Goal: Information Seeking & Learning: Learn about a topic

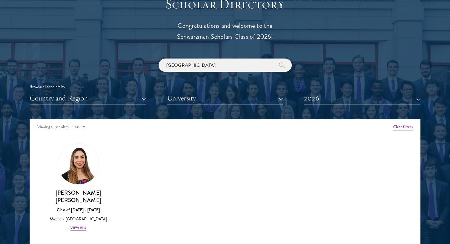
click at [189, 65] on input "mexico" at bounding box center [225, 65] width 133 height 13
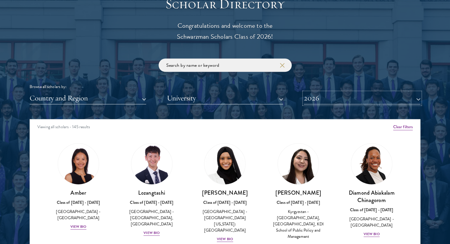
click at [325, 93] on button "2026" at bounding box center [362, 98] width 117 height 12
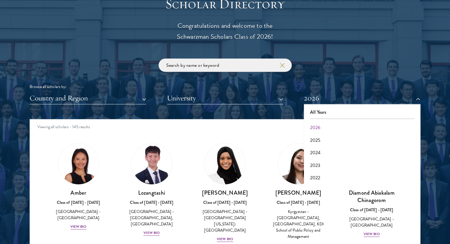
click at [88, 82] on div "Browse all scholars by: Country and Region All Countries and Regions Afghanista…" at bounding box center [225, 82] width 391 height 46
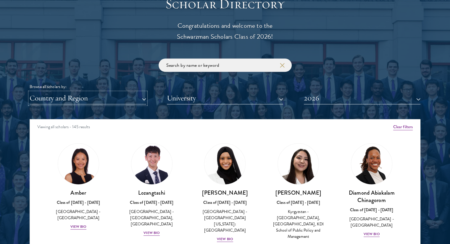
click at [71, 96] on button "Country and Region" at bounding box center [88, 98] width 117 height 12
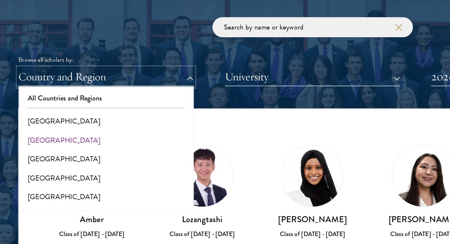
scroll to position [666, 0]
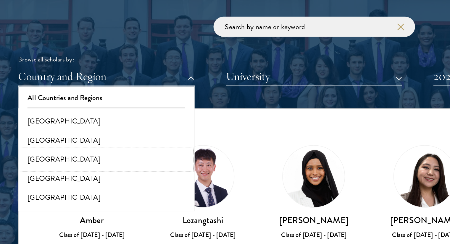
click at [56, 153] on button "[GEOGRAPHIC_DATA]" at bounding box center [87, 153] width 113 height 12
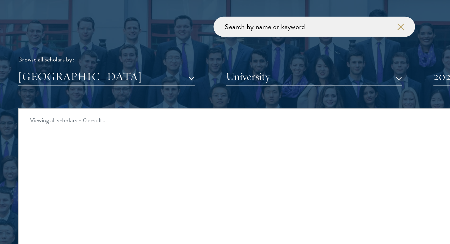
scroll to position [666, 0]
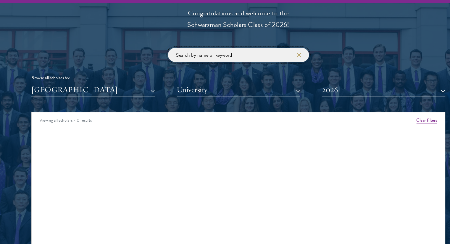
click at [213, 66] on input "search" at bounding box center [225, 65] width 133 height 13
click at [279, 64] on button "button" at bounding box center [282, 65] width 6 height 6
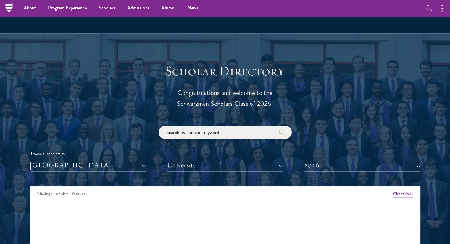
drag, startPoint x: 454, startPoint y: 107, endPoint x: 454, endPoint y: 87, distance: 20.7
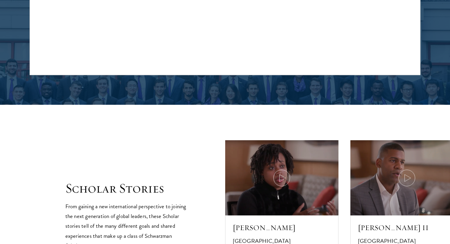
scroll to position [674, 0]
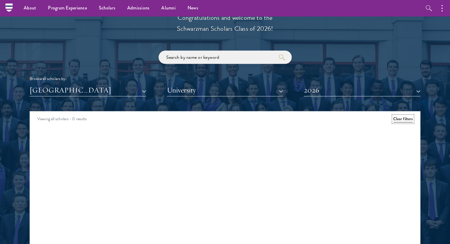
click at [403, 118] on button "Clear filters" at bounding box center [403, 119] width 20 height 7
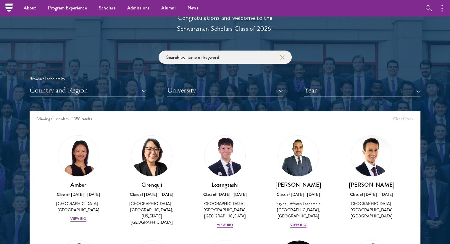
scroll to position [674, 0]
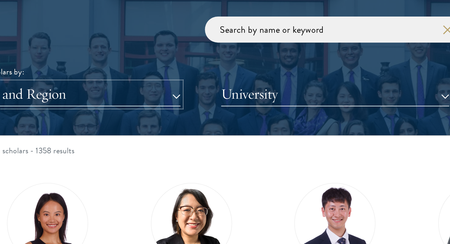
click at [104, 89] on button "Country and Region" at bounding box center [88, 90] width 117 height 12
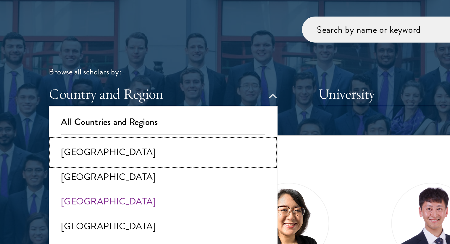
click at [60, 117] on button "[GEOGRAPHIC_DATA]" at bounding box center [87, 120] width 113 height 12
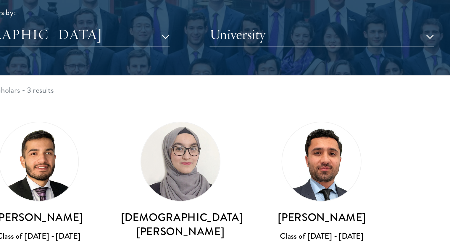
scroll to position [674, 0]
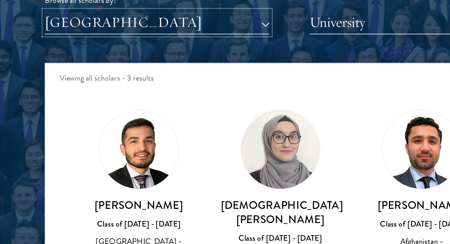
click at [67, 91] on button "[GEOGRAPHIC_DATA]" at bounding box center [88, 90] width 117 height 12
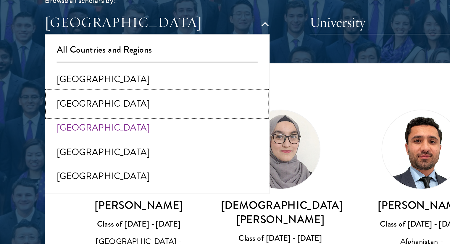
click at [54, 135] on button "[GEOGRAPHIC_DATA]" at bounding box center [87, 132] width 113 height 12
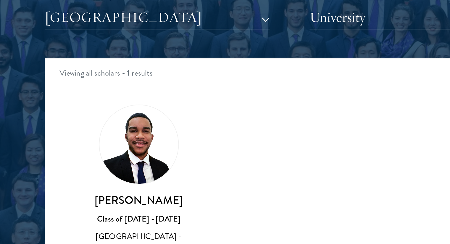
scroll to position [674, 0]
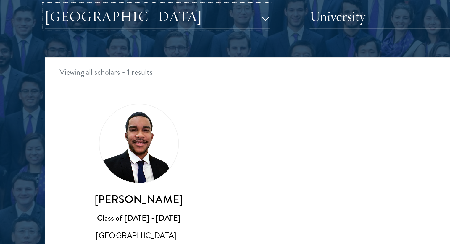
click at [59, 92] on button "[GEOGRAPHIC_DATA]" at bounding box center [88, 90] width 117 height 12
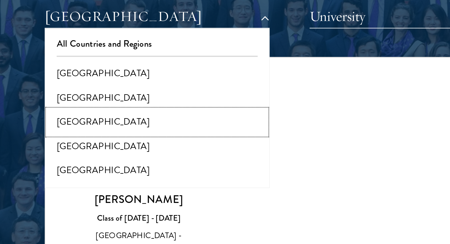
click at [58, 146] on button "[GEOGRAPHIC_DATA]" at bounding box center [87, 145] width 113 height 12
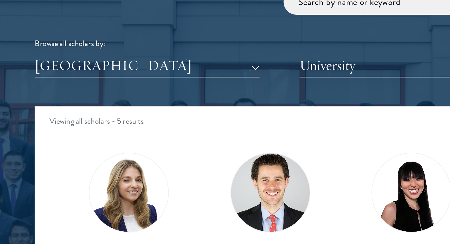
scroll to position [724, 0]
click at [78, 40] on button "[GEOGRAPHIC_DATA]" at bounding box center [88, 41] width 117 height 12
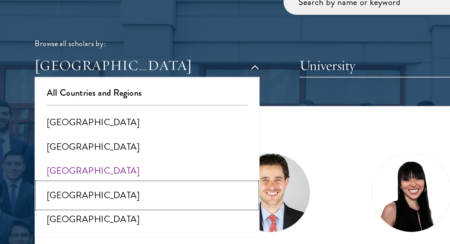
click at [60, 108] on button "[GEOGRAPHIC_DATA]" at bounding box center [87, 108] width 113 height 12
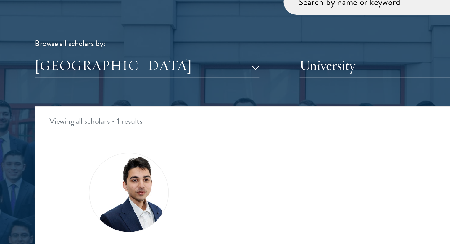
scroll to position [724, 0]
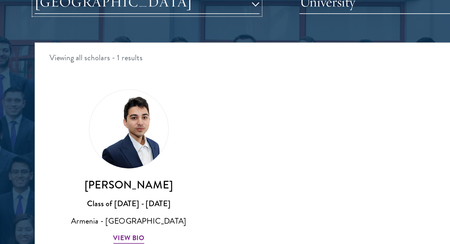
click at [66, 43] on button "[GEOGRAPHIC_DATA]" at bounding box center [88, 41] width 117 height 12
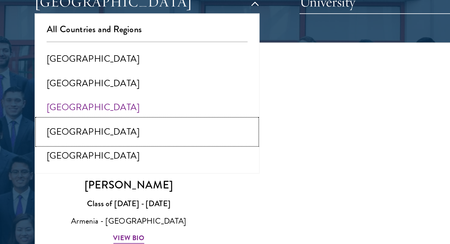
drag, startPoint x: 46, startPoint y: 109, endPoint x: 64, endPoint y: 106, distance: 17.3
click at [64, 106] on button "[GEOGRAPHIC_DATA]" at bounding box center [87, 108] width 113 height 12
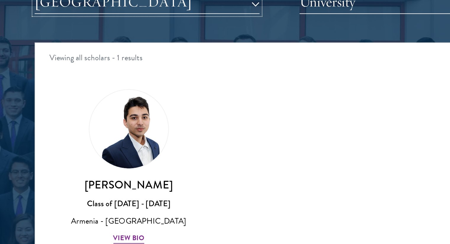
click at [66, 43] on button "[GEOGRAPHIC_DATA]" at bounding box center [88, 41] width 117 height 12
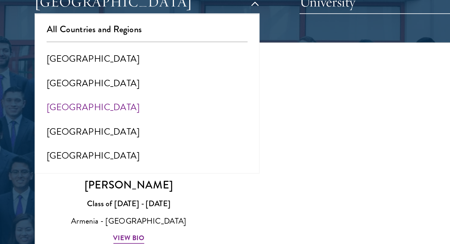
click at [12, 122] on div at bounding box center [225, 89] width 450 height 360
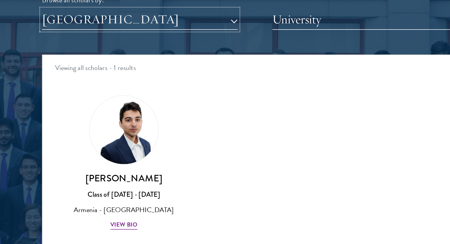
click at [58, 43] on button "[GEOGRAPHIC_DATA]" at bounding box center [88, 41] width 117 height 12
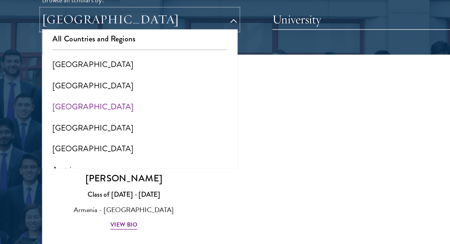
scroll to position [4, 0]
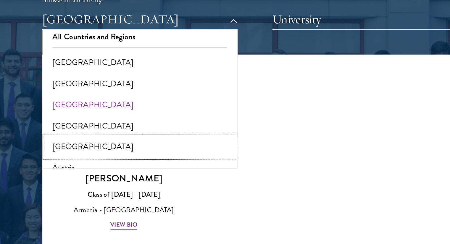
click at [52, 115] on button "[GEOGRAPHIC_DATA]" at bounding box center [87, 117] width 113 height 12
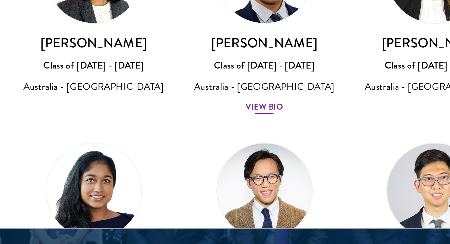
scroll to position [256, 0]
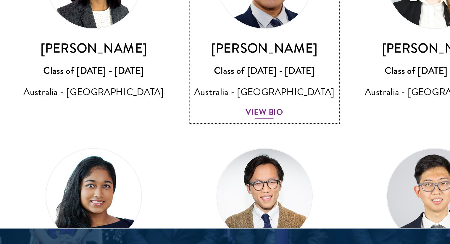
click at [151, 185] on div "View Bio" at bounding box center [152, 188] width 16 height 6
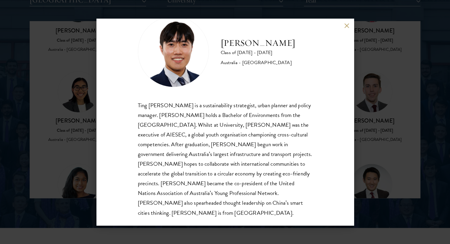
scroll to position [768, 0]
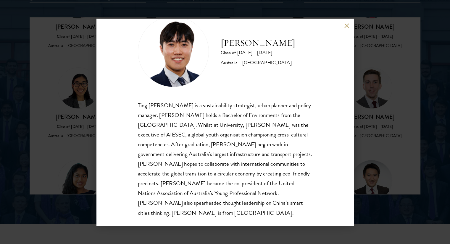
click at [347, 22] on div "[PERSON_NAME] Class of [DATE] - [DATE] [GEOGRAPHIC_DATA] - [GEOGRAPHIC_DATA] Ti…" at bounding box center [224, 122] width 257 height 207
click at [348, 23] on div "[PERSON_NAME] Class of [DATE] - [DATE] [GEOGRAPHIC_DATA] - [GEOGRAPHIC_DATA] Ti…" at bounding box center [224, 122] width 257 height 207
click at [346, 25] on button at bounding box center [346, 25] width 5 height 5
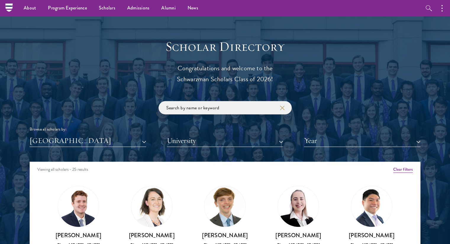
scroll to position [624, 0]
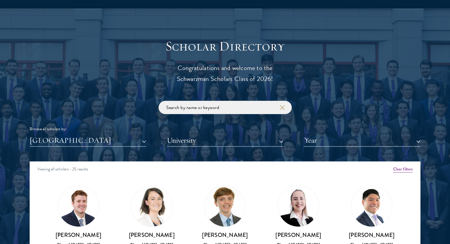
click at [94, 150] on div "Scholar Directory Congratulations and welcome to the Schwarzman Scholars Class …" at bounding box center [225, 188] width 391 height 301
click at [82, 148] on div "Scholar Directory Congratulations and welcome to the Schwarzman Scholars Class …" at bounding box center [225, 188] width 391 height 301
click at [69, 149] on div "Scholar Directory Congratulations and welcome to the Schwarzman Scholars Class …" at bounding box center [225, 188] width 391 height 301
click at [157, 141] on div "[GEOGRAPHIC_DATA] All Countries and Regions [GEOGRAPHIC_DATA] [GEOGRAPHIC_DATA]…" at bounding box center [225, 141] width 391 height 12
click at [121, 137] on button "[GEOGRAPHIC_DATA]" at bounding box center [88, 141] width 117 height 12
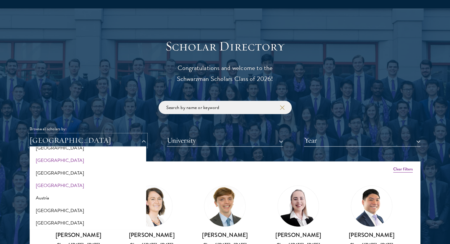
scroll to position [36, 0]
click at [58, 197] on button "Austria" at bounding box center [87, 197] width 113 height 12
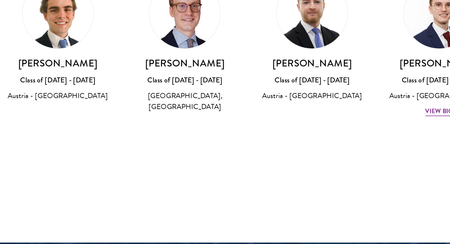
scroll to position [728, 0]
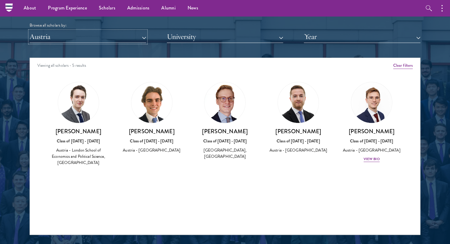
click at [77, 42] on button "Austria" at bounding box center [88, 37] width 117 height 12
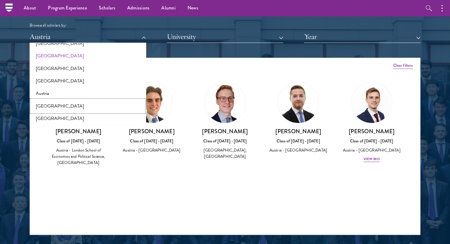
click at [70, 107] on button "[GEOGRAPHIC_DATA]" at bounding box center [87, 106] width 113 height 12
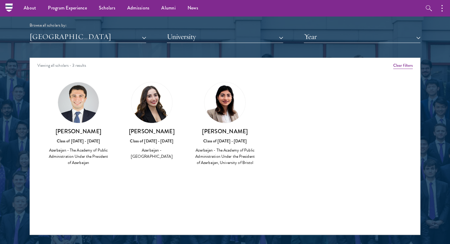
click at [68, 51] on div "Scholar Directory Congratulations and welcome to the Schwarzman Scholars Class …" at bounding box center [225, 84] width 391 height 301
click at [52, 38] on button "[GEOGRAPHIC_DATA]" at bounding box center [88, 37] width 117 height 12
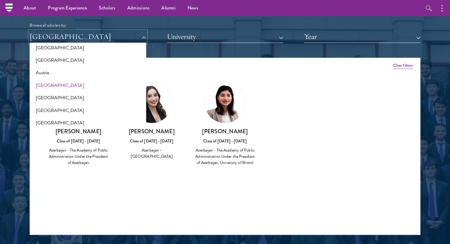
scroll to position [58, 0]
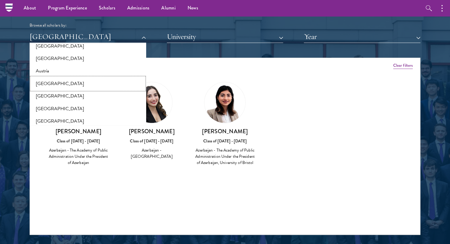
click at [67, 84] on button "[GEOGRAPHIC_DATA]" at bounding box center [87, 84] width 113 height 12
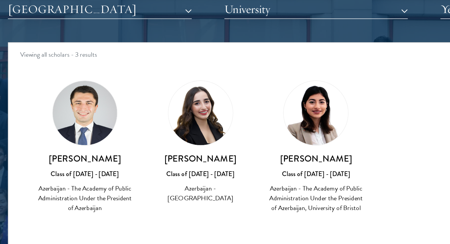
click at [65, 46] on div "Scholar Directory Congratulations and welcome to the Schwarzman Scholars Class …" at bounding box center [225, 84] width 391 height 301
click at [62, 43] on div "Scholar Directory Congratulations and welcome to the Schwarzman Scholars Class …" at bounding box center [225, 84] width 391 height 301
click at [43, 46] on div "Scholar Directory Congratulations and welcome to the Schwarzman Scholars Class …" at bounding box center [225, 84] width 391 height 301
click at [49, 36] on button "[GEOGRAPHIC_DATA]" at bounding box center [88, 37] width 117 height 12
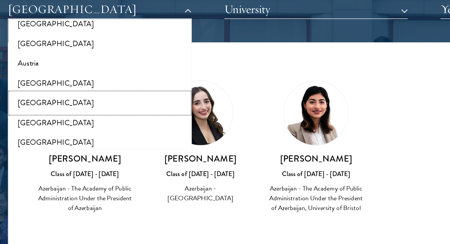
click at [60, 95] on button "[GEOGRAPHIC_DATA]" at bounding box center [87, 96] width 113 height 12
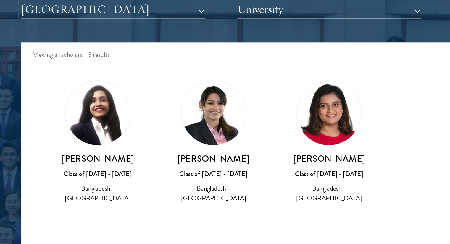
click at [70, 36] on button "[GEOGRAPHIC_DATA]" at bounding box center [88, 37] width 117 height 12
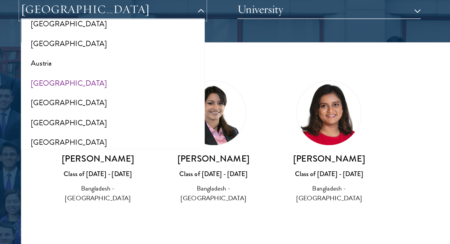
scroll to position [68, 0]
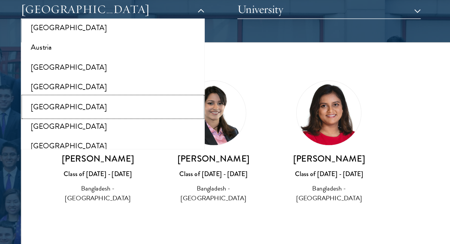
click at [52, 101] on button "[GEOGRAPHIC_DATA]" at bounding box center [87, 99] width 113 height 12
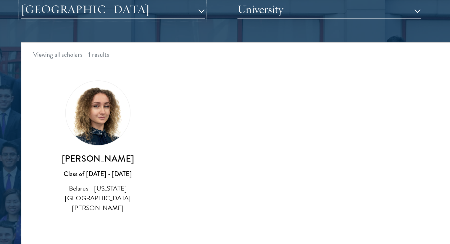
click at [57, 38] on button "[GEOGRAPHIC_DATA]" at bounding box center [88, 37] width 117 height 12
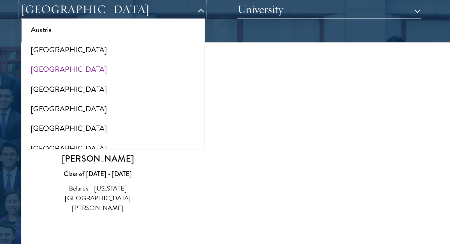
scroll to position [83, 0]
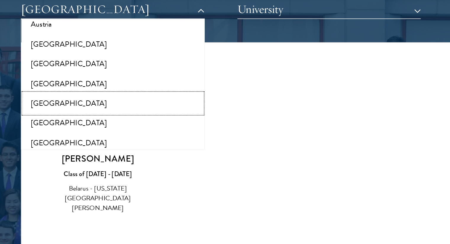
click at [51, 98] on button "[GEOGRAPHIC_DATA]" at bounding box center [87, 96] width 113 height 12
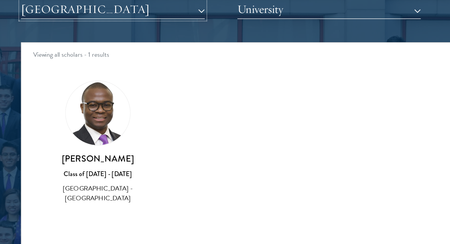
click at [78, 38] on button "[GEOGRAPHIC_DATA]" at bounding box center [88, 37] width 117 height 12
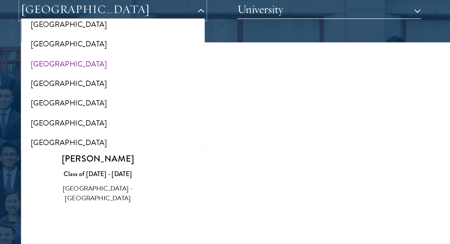
scroll to position [97, 0]
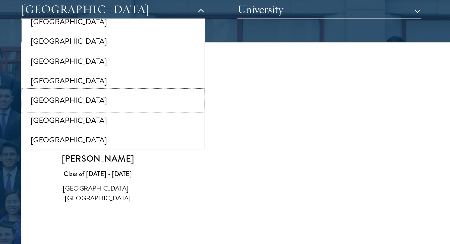
click at [73, 99] on button "[GEOGRAPHIC_DATA]" at bounding box center [87, 94] width 113 height 12
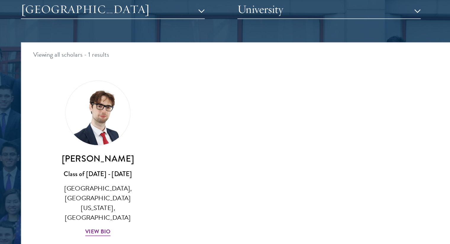
click at [79, 46] on div "Scholar Directory Congratulations and welcome to the Schwarzman Scholars Class …" at bounding box center [225, 84] width 391 height 301
click at [68, 46] on div "Scholar Directory Congratulations and welcome to the Schwarzman Scholars Class …" at bounding box center [225, 84] width 391 height 301
click at [54, 36] on button "[GEOGRAPHIC_DATA]" at bounding box center [88, 37] width 117 height 12
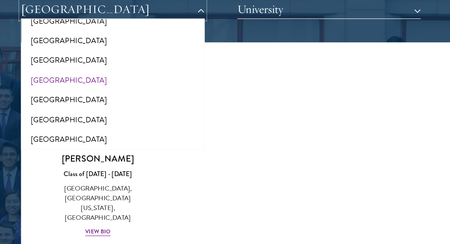
scroll to position [123, 0]
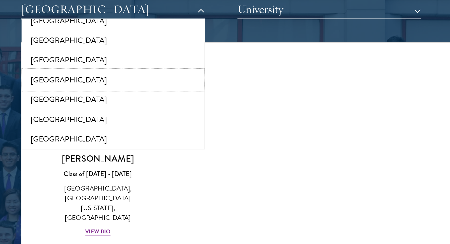
click at [57, 81] on button "[GEOGRAPHIC_DATA]" at bounding box center [87, 81] width 113 height 12
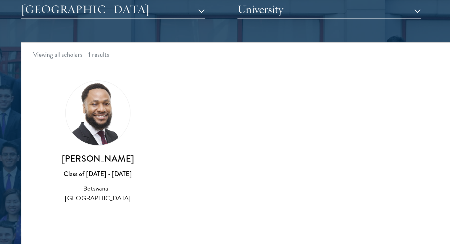
click at [67, 45] on div "Scholar Directory Congratulations and welcome to the Schwarzman Scholars Class …" at bounding box center [225, 84] width 391 height 301
click at [65, 40] on button "[GEOGRAPHIC_DATA]" at bounding box center [88, 37] width 117 height 12
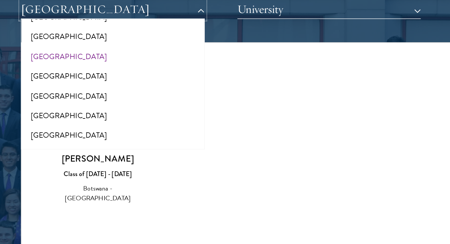
scroll to position [150, 0]
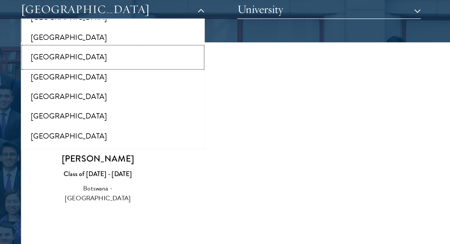
click at [65, 65] on button "[GEOGRAPHIC_DATA]" at bounding box center [87, 67] width 113 height 12
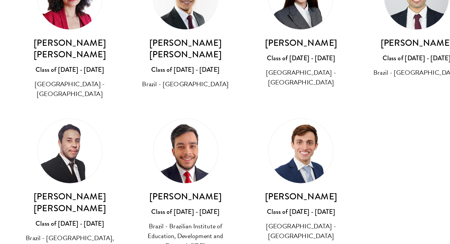
scroll to position [727, 0]
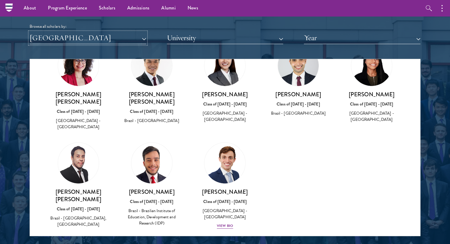
click at [72, 39] on button "[GEOGRAPHIC_DATA]" at bounding box center [88, 38] width 117 height 12
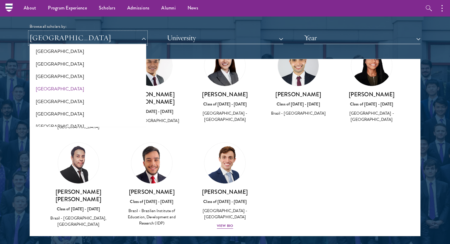
scroll to position [166, 0]
click at [59, 64] on button "[GEOGRAPHIC_DATA]" at bounding box center [87, 64] width 113 height 12
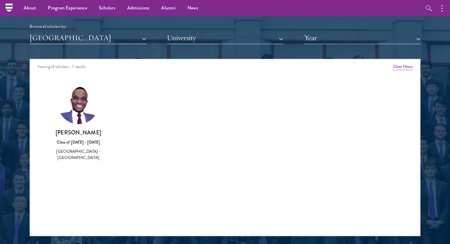
click at [66, 54] on div "Scholar Directory Congratulations and welcome to the Schwarzman Scholars Class …" at bounding box center [225, 85] width 391 height 301
click at [58, 40] on button "[GEOGRAPHIC_DATA]" at bounding box center [88, 38] width 117 height 12
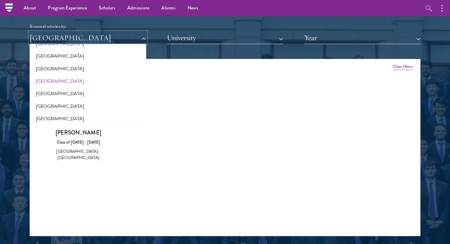
scroll to position [161, 0]
click at [59, 80] on button "[GEOGRAPHIC_DATA]" at bounding box center [87, 82] width 113 height 12
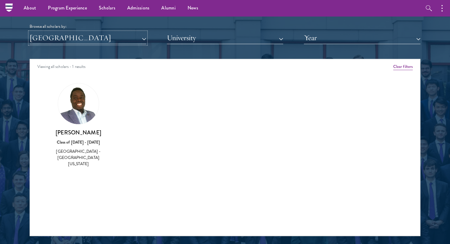
click at [74, 43] on button "[GEOGRAPHIC_DATA]" at bounding box center [88, 38] width 117 height 12
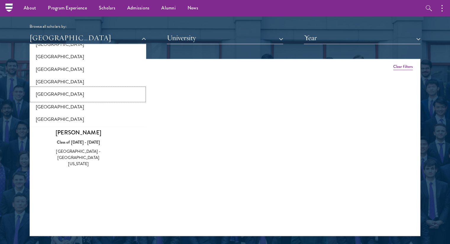
click at [65, 95] on button "[GEOGRAPHIC_DATA]" at bounding box center [87, 94] width 113 height 12
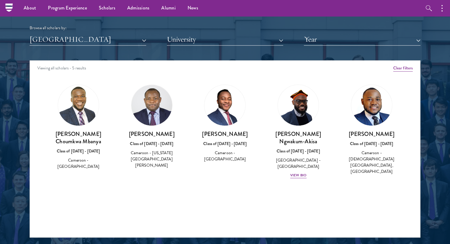
scroll to position [726, 0]
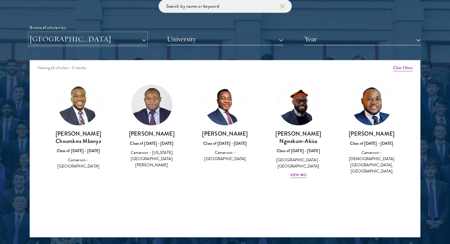
click at [66, 42] on button "[GEOGRAPHIC_DATA]" at bounding box center [88, 39] width 117 height 12
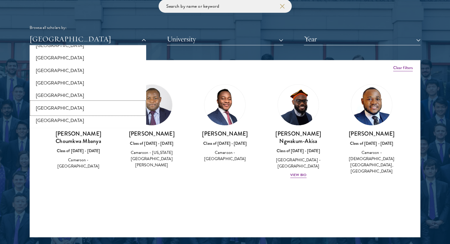
click at [62, 106] on button "[GEOGRAPHIC_DATA]" at bounding box center [87, 108] width 113 height 12
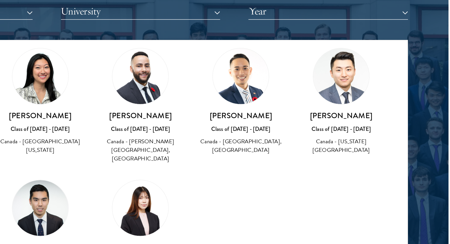
scroll to position [719, 0]
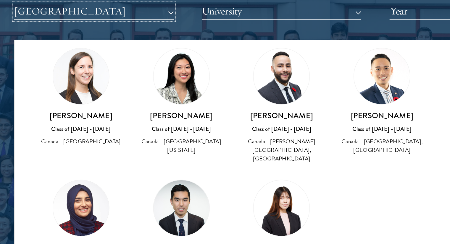
click at [100, 47] on button "[GEOGRAPHIC_DATA]" at bounding box center [88, 46] width 117 height 12
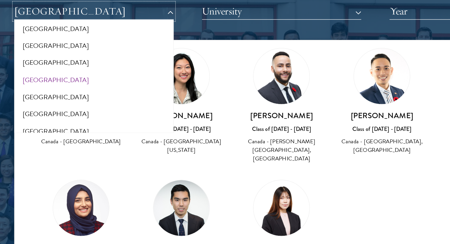
scroll to position [183, 0]
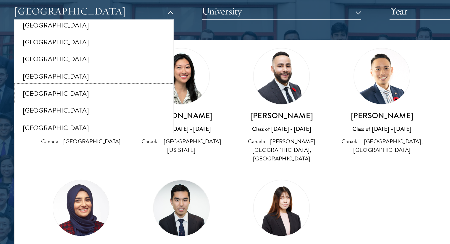
click at [52, 104] on button "[GEOGRAPHIC_DATA]" at bounding box center [87, 106] width 113 height 12
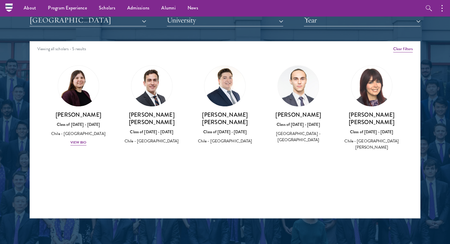
scroll to position [711, 0]
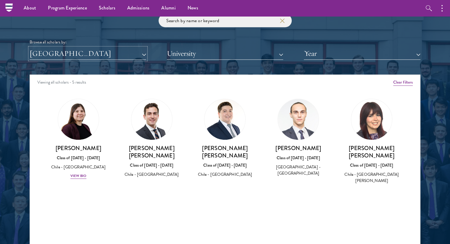
click at [80, 50] on button "[GEOGRAPHIC_DATA]" at bounding box center [88, 54] width 117 height 12
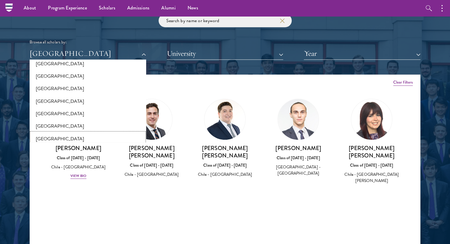
click at [60, 141] on button "[GEOGRAPHIC_DATA]" at bounding box center [87, 139] width 113 height 12
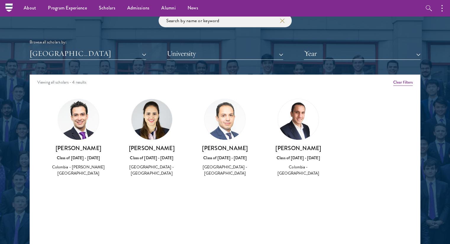
click at [69, 45] on div "Browse all scholars by:" at bounding box center [225, 42] width 391 height 6
click at [67, 49] on button "[GEOGRAPHIC_DATA]" at bounding box center [88, 54] width 117 height 12
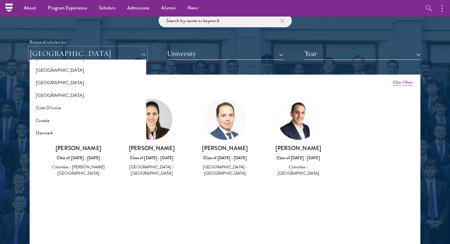
scroll to position [235, 0]
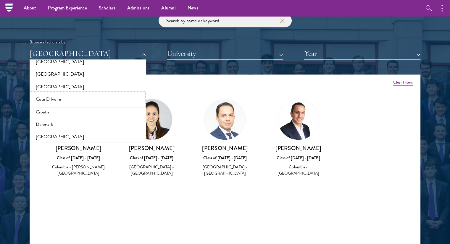
click at [60, 97] on button "Cote D'Ivoire" at bounding box center [87, 99] width 113 height 12
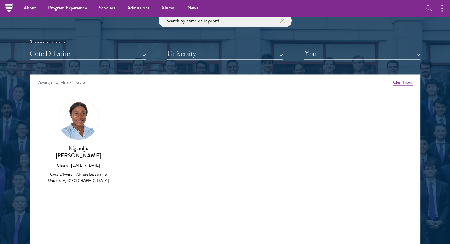
click at [54, 76] on div "Viewing all scholars - 1 results" at bounding box center [225, 83] width 390 height 17
click at [46, 58] on button "Cote D'Ivoire" at bounding box center [88, 54] width 117 height 12
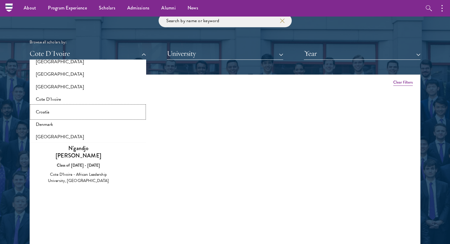
click at [52, 110] on button "Croatia" at bounding box center [87, 112] width 113 height 12
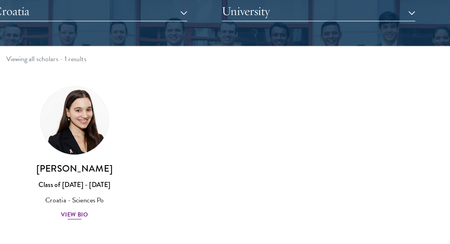
scroll to position [711, 0]
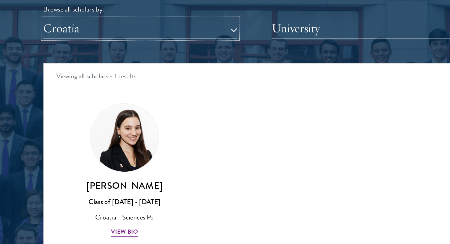
click at [60, 54] on button "Croatia" at bounding box center [88, 54] width 117 height 12
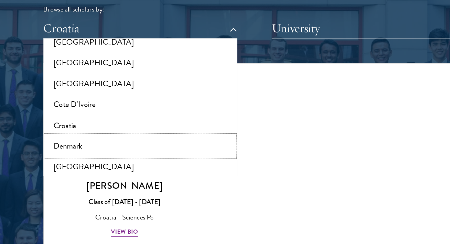
click at [56, 122] on button "Denmark" at bounding box center [87, 124] width 113 height 12
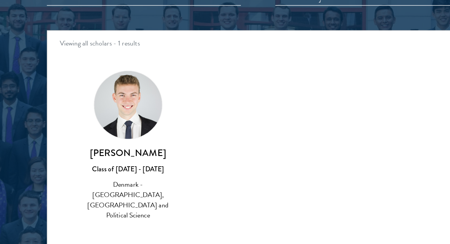
scroll to position [711, 0]
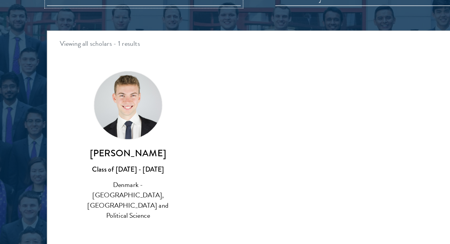
click at [48, 57] on button "Denmark" at bounding box center [88, 54] width 117 height 12
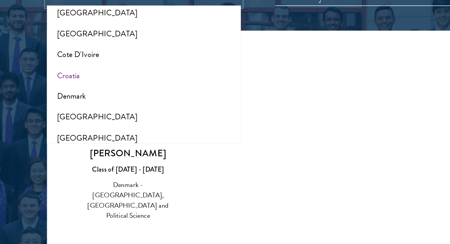
scroll to position [245, 0]
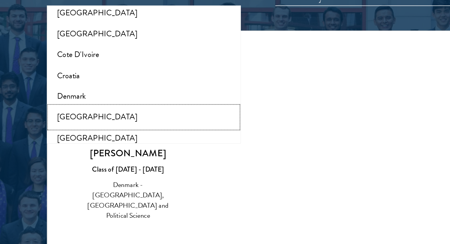
click at [62, 123] on button "[GEOGRAPHIC_DATA]" at bounding box center [87, 126] width 113 height 12
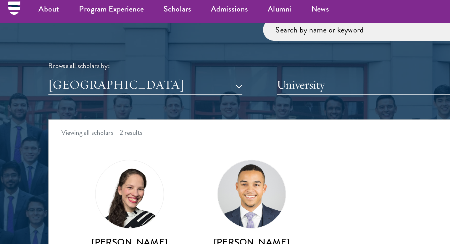
scroll to position [711, 0]
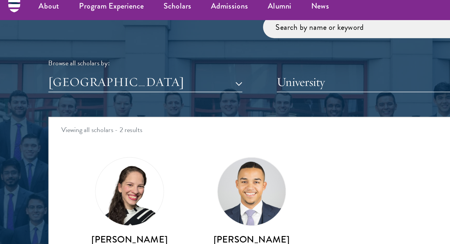
click at [97, 43] on div "Browse all scholars by:" at bounding box center [225, 42] width 391 height 6
click at [64, 56] on button "[GEOGRAPHIC_DATA]" at bounding box center [88, 54] width 117 height 12
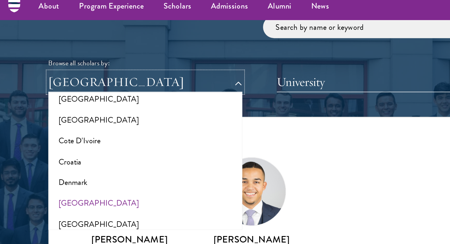
scroll to position [254, 0]
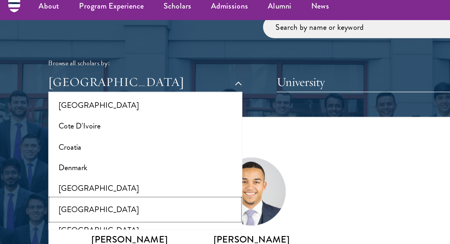
click at [56, 126] on button "[GEOGRAPHIC_DATA]" at bounding box center [87, 130] width 113 height 12
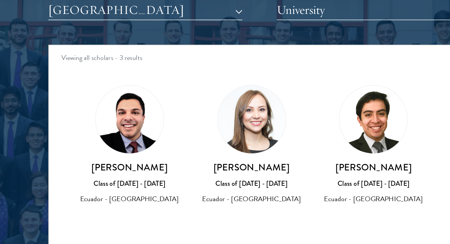
scroll to position [711, 0]
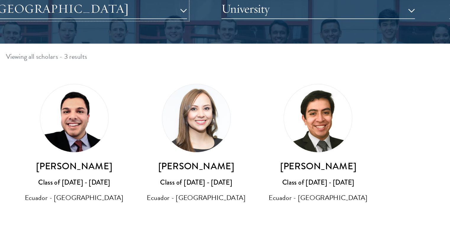
click at [83, 57] on button "[GEOGRAPHIC_DATA]" at bounding box center [88, 54] width 117 height 12
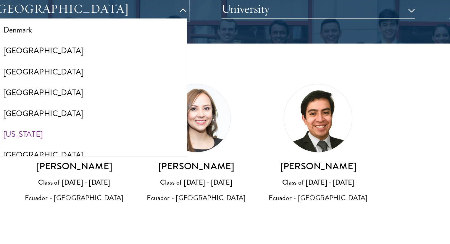
scroll to position [294, 0]
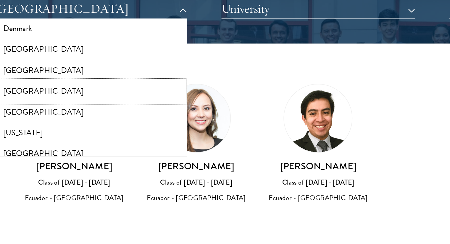
click at [43, 99] on button "[GEOGRAPHIC_DATA]" at bounding box center [87, 103] width 113 height 12
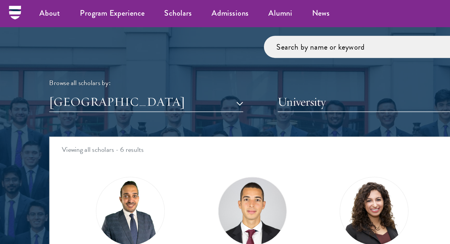
scroll to position [693, 0]
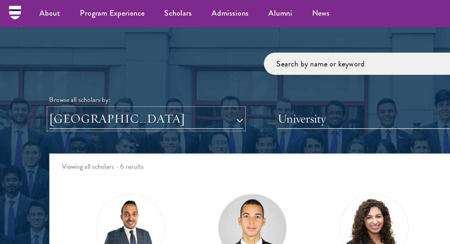
click at [60, 74] on button "[GEOGRAPHIC_DATA]" at bounding box center [88, 71] width 117 height 12
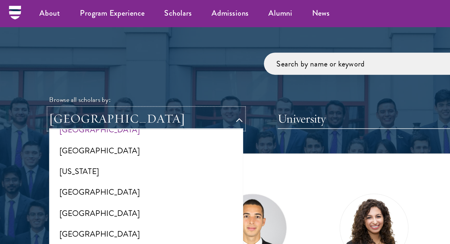
scroll to position [340, 0]
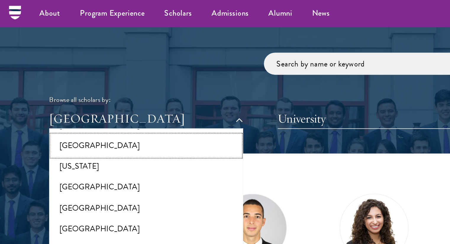
click at [48, 83] on button "[GEOGRAPHIC_DATA]" at bounding box center [87, 87] width 113 height 12
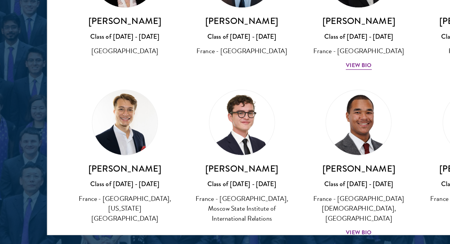
scroll to position [724, 0]
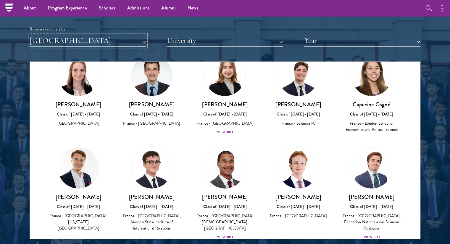
click at [93, 45] on button "[GEOGRAPHIC_DATA]" at bounding box center [88, 41] width 117 height 12
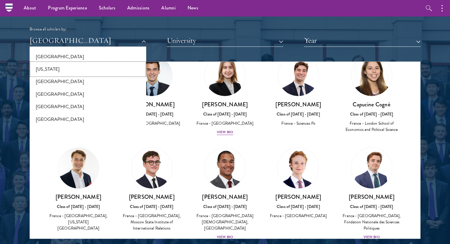
click at [49, 69] on button "[US_STATE]" at bounding box center [87, 69] width 113 height 12
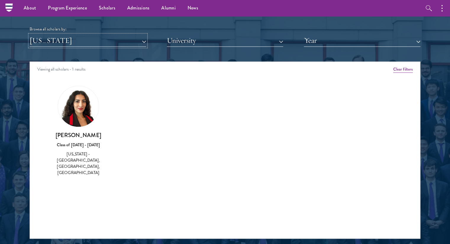
click at [54, 43] on button "[US_STATE]" at bounding box center [88, 41] width 117 height 12
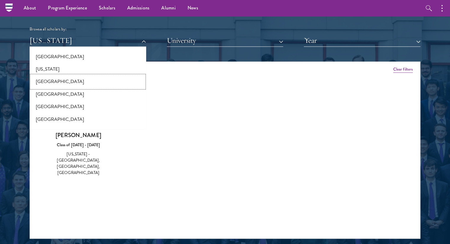
click at [67, 84] on button "[GEOGRAPHIC_DATA]" at bounding box center [87, 81] width 113 height 12
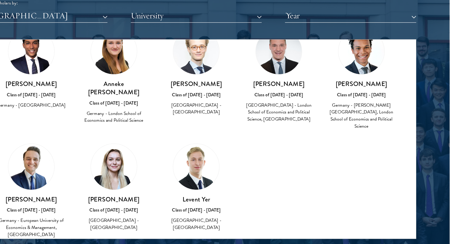
scroll to position [723, 0]
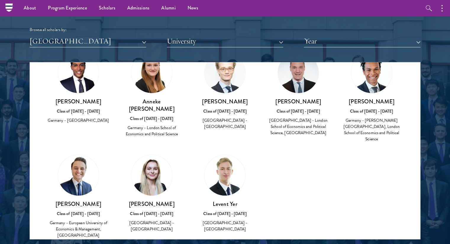
click at [27, 38] on div at bounding box center [225, 89] width 450 height 360
click at [33, 38] on button "[GEOGRAPHIC_DATA]" at bounding box center [88, 41] width 117 height 12
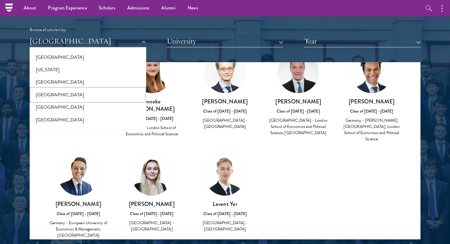
click at [59, 96] on button "[GEOGRAPHIC_DATA]" at bounding box center [87, 95] width 113 height 12
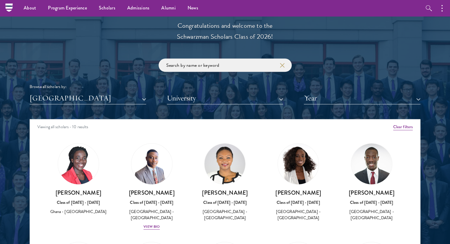
scroll to position [664, 0]
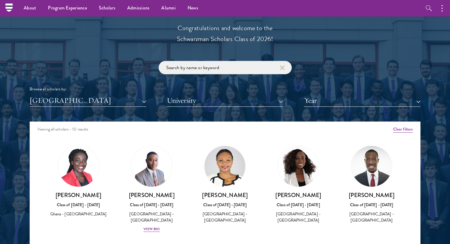
click at [57, 89] on div "Browse all scholars by:" at bounding box center [225, 89] width 391 height 6
click at [54, 100] on button "[GEOGRAPHIC_DATA]" at bounding box center [88, 101] width 117 height 12
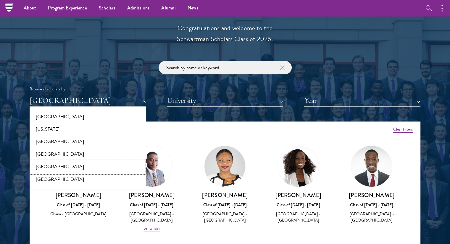
click at [60, 166] on button "[GEOGRAPHIC_DATA]" at bounding box center [87, 167] width 113 height 12
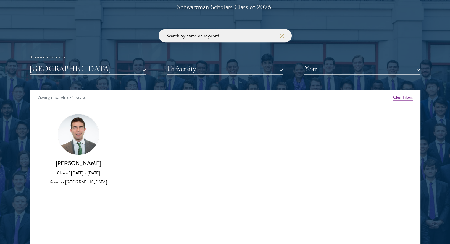
scroll to position [697, 0]
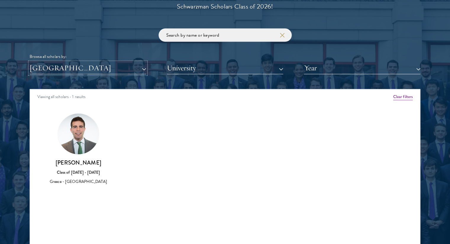
click at [57, 65] on button "[GEOGRAPHIC_DATA]" at bounding box center [88, 68] width 117 height 12
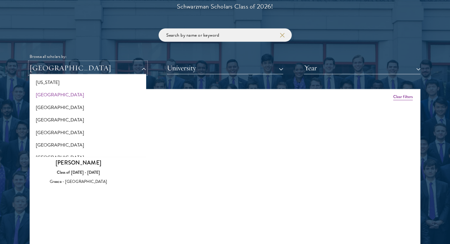
scroll to position [356, 0]
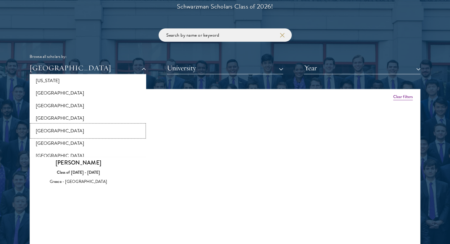
click at [64, 133] on button "[GEOGRAPHIC_DATA]" at bounding box center [87, 131] width 113 height 12
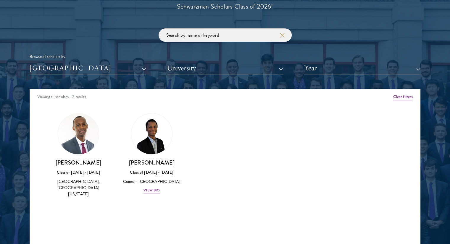
click at [75, 61] on div "Browse all scholars by: [GEOGRAPHIC_DATA] All Countries and Regions [GEOGRAPHIC…" at bounding box center [225, 51] width 391 height 46
click at [76, 70] on button "[GEOGRAPHIC_DATA]" at bounding box center [88, 68] width 117 height 12
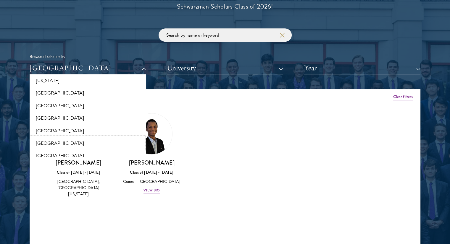
click at [64, 149] on button "[GEOGRAPHIC_DATA]" at bounding box center [87, 143] width 113 height 12
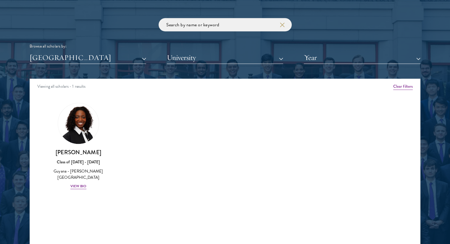
scroll to position [708, 0]
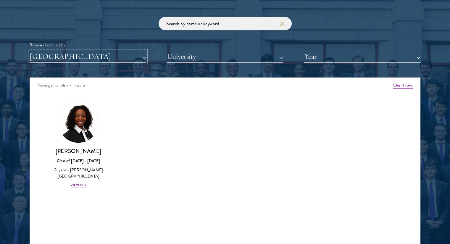
click at [89, 55] on button "[GEOGRAPHIC_DATA]" at bounding box center [88, 57] width 117 height 12
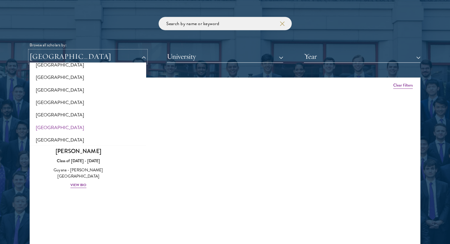
scroll to position [385, 0]
click at [46, 116] on button "[GEOGRAPHIC_DATA]" at bounding box center [87, 115] width 113 height 12
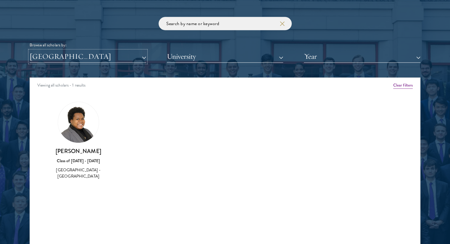
click at [66, 58] on button "[GEOGRAPHIC_DATA]" at bounding box center [88, 57] width 117 height 12
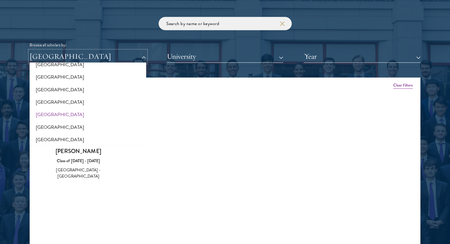
scroll to position [416, 0]
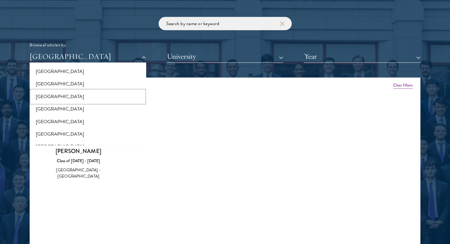
click at [58, 97] on button "[GEOGRAPHIC_DATA]" at bounding box center [87, 97] width 113 height 12
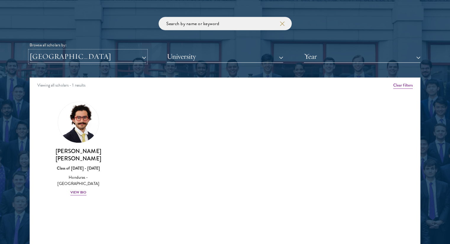
click at [75, 56] on button "[GEOGRAPHIC_DATA]" at bounding box center [88, 57] width 117 height 12
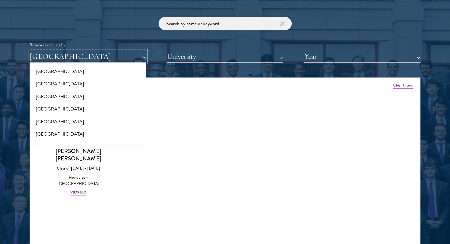
click at [75, 56] on button "[GEOGRAPHIC_DATA]" at bounding box center [88, 57] width 117 height 12
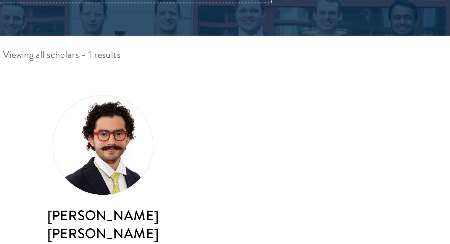
scroll to position [710, 0]
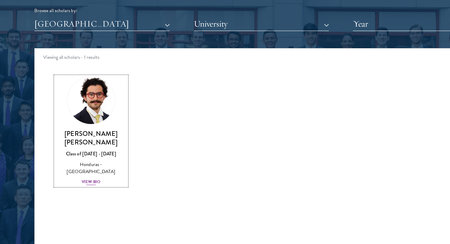
click at [74, 188] on div "View Bio" at bounding box center [78, 191] width 16 height 6
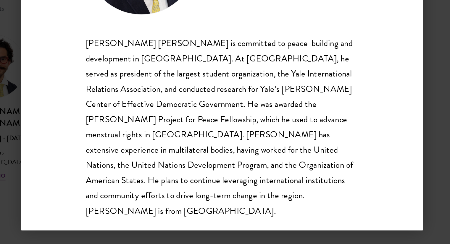
scroll to position [710, 0]
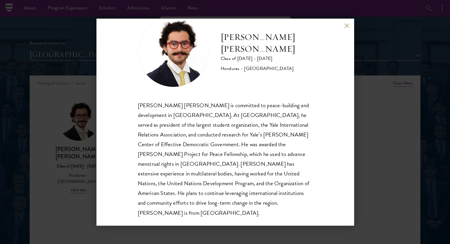
click at [18, 88] on div "[PERSON_NAME] [PERSON_NAME] Class of [DATE] - [DATE] [GEOGRAPHIC_DATA] - [GEOGR…" at bounding box center [225, 122] width 450 height 244
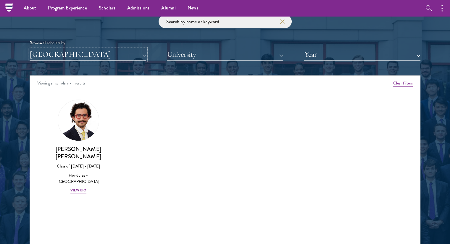
click at [70, 56] on button "[GEOGRAPHIC_DATA]" at bounding box center [88, 55] width 117 height 12
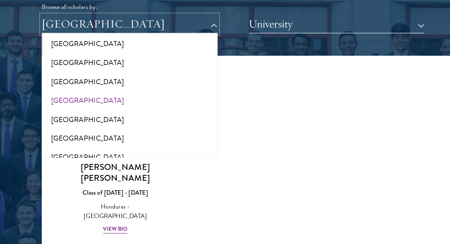
scroll to position [710, 0]
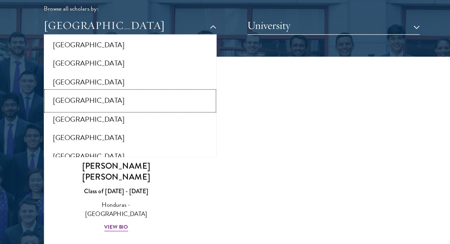
click at [75, 107] on button "[GEOGRAPHIC_DATA]" at bounding box center [87, 105] width 113 height 12
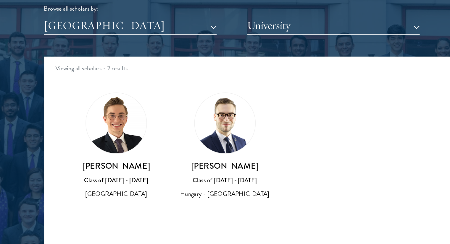
click at [62, 62] on div "Scholar Directory Congratulations and welcome to the Schwarzman Scholars Class …" at bounding box center [225, 102] width 391 height 301
click at [56, 58] on button "[GEOGRAPHIC_DATA]" at bounding box center [88, 55] width 117 height 12
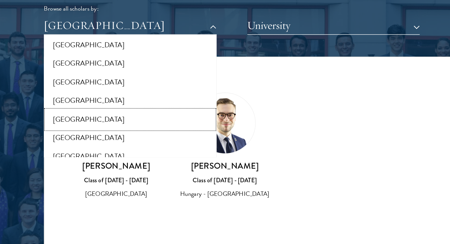
click at [64, 120] on button "[GEOGRAPHIC_DATA]" at bounding box center [87, 118] width 113 height 12
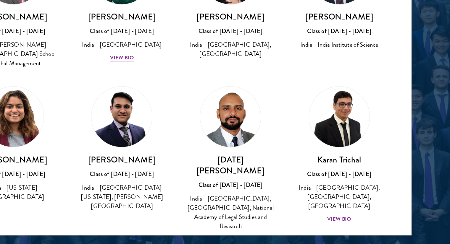
scroll to position [726, 0]
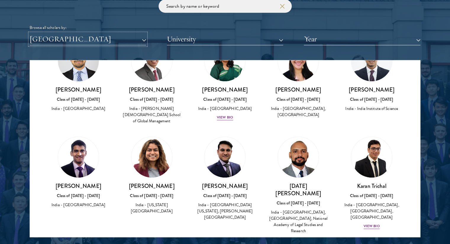
click at [48, 44] on button "[GEOGRAPHIC_DATA]" at bounding box center [88, 39] width 117 height 12
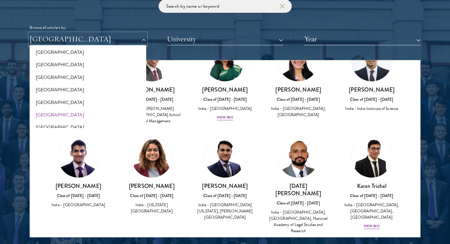
scroll to position [437, 0]
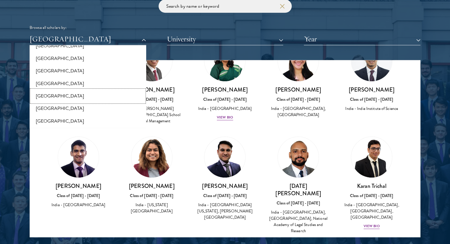
click at [62, 93] on button "[GEOGRAPHIC_DATA]" at bounding box center [87, 96] width 113 height 12
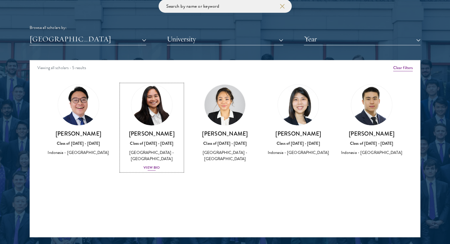
click at [153, 165] on div "View Bio" at bounding box center [152, 168] width 16 height 6
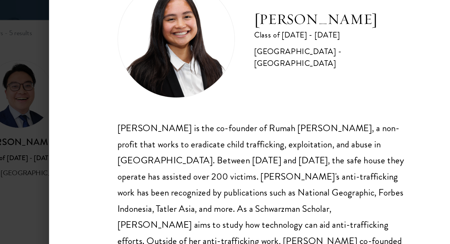
scroll to position [725, 0]
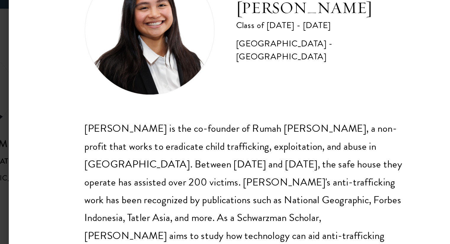
drag, startPoint x: 169, startPoint y: 122, endPoint x: 172, endPoint y: 122, distance: 3.0
click at [172, 122] on div "[PERSON_NAME] is the co-founder of Rumah [PERSON_NAME], a non-profit that works…" at bounding box center [225, 179] width 175 height 117
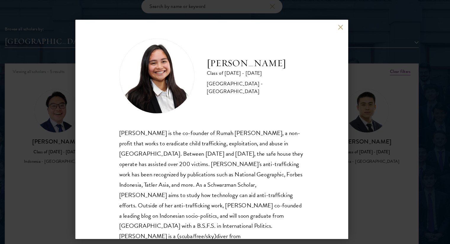
scroll to position [726, 0]
click at [88, 86] on div "[PERSON_NAME] Class of [DATE] - [DATE] [GEOGRAPHIC_DATA] - [GEOGRAPHIC_DATA] [P…" at bounding box center [225, 122] width 450 height 244
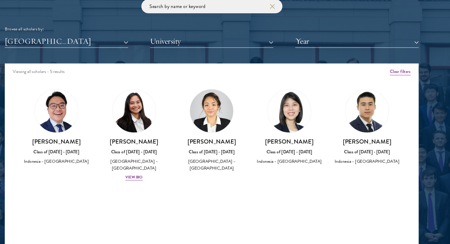
click at [56, 59] on div "Scholar Directory Congratulations and welcome to the Schwarzman Scholars Class …" at bounding box center [225, 87] width 391 height 301
click at [54, 31] on div "Browse all scholars by: [GEOGRAPHIC_DATA] All Countries and Regions [GEOGRAPHIC…" at bounding box center [225, 22] width 391 height 46
click at [55, 34] on button "[GEOGRAPHIC_DATA]" at bounding box center [88, 39] width 117 height 12
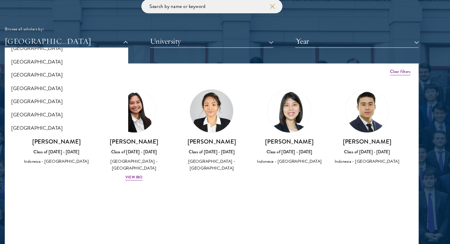
click at [179, 49] on div "Scholar Directory Congratulations and welcome to the Schwarzman Scholars Class …" at bounding box center [225, 87] width 391 height 301
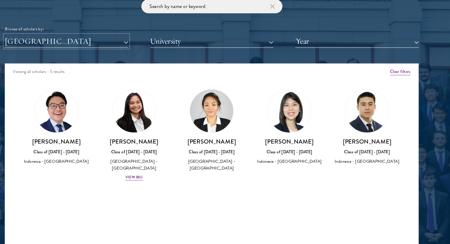
click at [85, 40] on button "[GEOGRAPHIC_DATA]" at bounding box center [88, 39] width 117 height 12
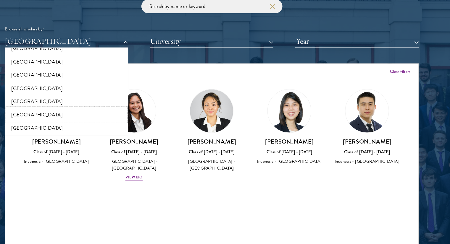
click at [67, 107] on button "[GEOGRAPHIC_DATA]" at bounding box center [87, 108] width 113 height 12
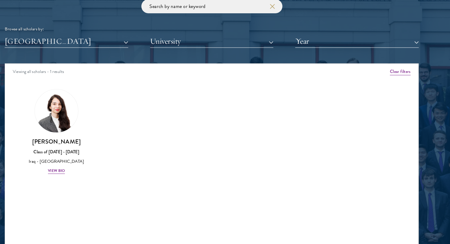
click at [60, 52] on div "Scholar Directory Congratulations and welcome to the Schwarzman Scholars Class …" at bounding box center [225, 87] width 391 height 301
click at [51, 38] on button "[GEOGRAPHIC_DATA]" at bounding box center [88, 39] width 117 height 12
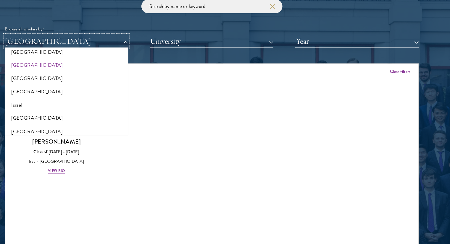
scroll to position [472, 0]
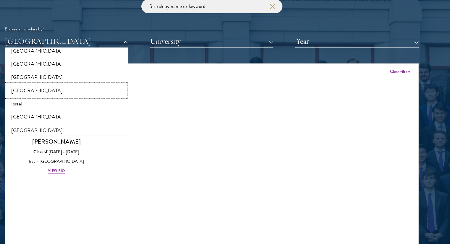
click at [54, 86] on button "[GEOGRAPHIC_DATA]" at bounding box center [87, 86] width 113 height 12
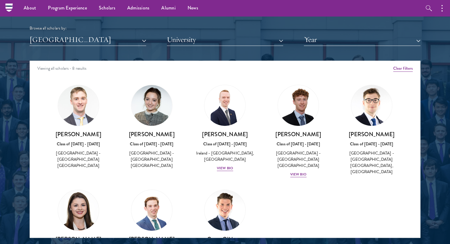
click at [47, 25] on div "Browse all scholars by:" at bounding box center [225, 28] width 391 height 6
click at [56, 34] on button "[GEOGRAPHIC_DATA]" at bounding box center [88, 40] width 117 height 12
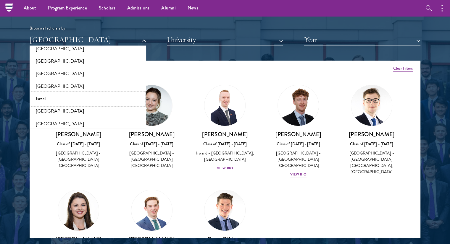
click at [66, 97] on button "Israel" at bounding box center [87, 99] width 113 height 12
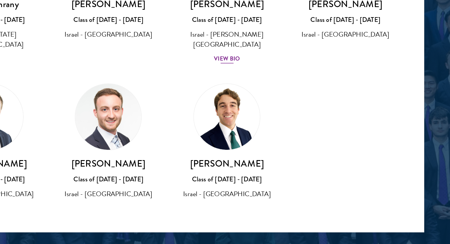
scroll to position [726, 0]
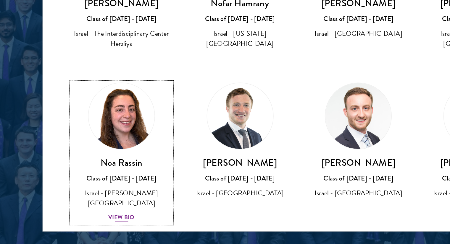
click at [78, 225] on div "View Bio" at bounding box center [78, 228] width 16 height 6
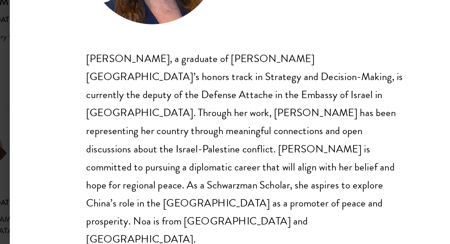
scroll to position [726, 0]
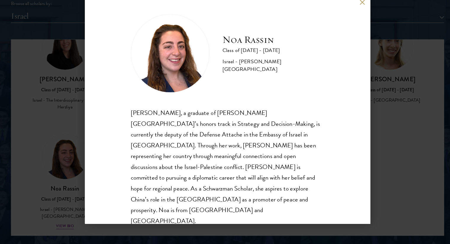
click at [29, 62] on div "[PERSON_NAME] Class of [DATE] - [DATE] Israel - [PERSON_NAME][GEOGRAPHIC_DATA] …" at bounding box center [225, 122] width 450 height 244
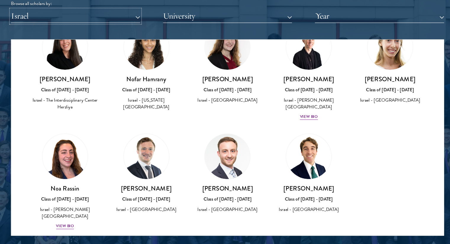
click at [59, 34] on button "Israel" at bounding box center [88, 38] width 117 height 12
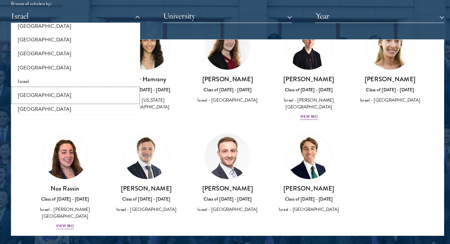
click at [53, 111] on button "[GEOGRAPHIC_DATA]" at bounding box center [87, 110] width 113 height 12
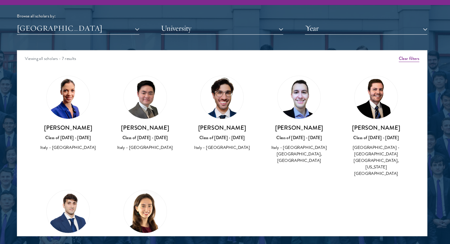
click at [56, 47] on div "Scholar Directory Congratulations and welcome to the Schwarzman Scholars Class …" at bounding box center [225, 86] width 391 height 301
click at [49, 39] on button "[GEOGRAPHIC_DATA]" at bounding box center [88, 38] width 117 height 12
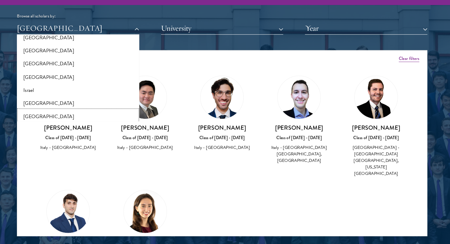
click at [49, 118] on button "[GEOGRAPHIC_DATA]" at bounding box center [87, 122] width 113 height 12
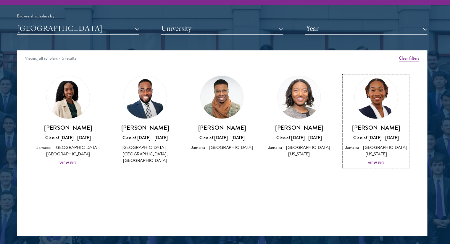
click at [375, 164] on div "View Bio" at bounding box center [372, 167] width 16 height 6
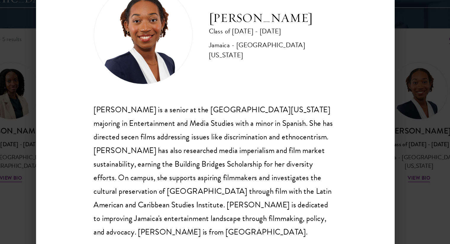
scroll to position [10, 0]
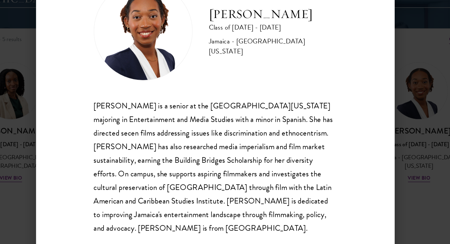
click at [79, 119] on div "[PERSON_NAME] Class of [DATE] - [DATE] [GEOGRAPHIC_DATA] - [GEOGRAPHIC_DATA][US…" at bounding box center [225, 122] width 450 height 244
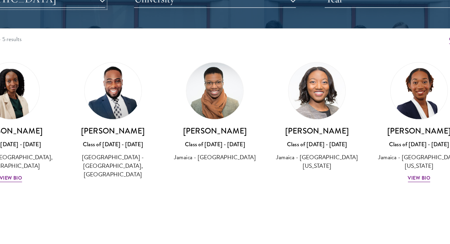
click at [142, 41] on button "[GEOGRAPHIC_DATA]" at bounding box center [88, 39] width 117 height 12
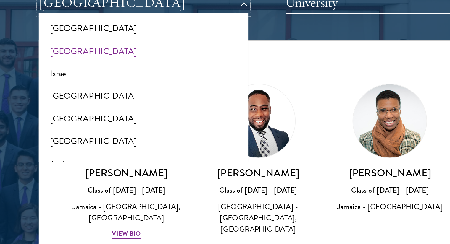
scroll to position [497, 0]
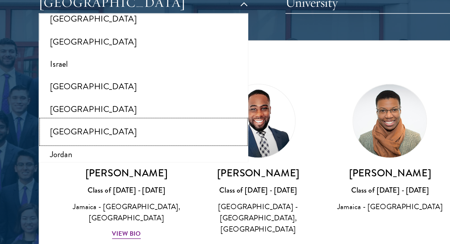
click at [48, 112] on button "[GEOGRAPHIC_DATA]" at bounding box center [87, 110] width 113 height 12
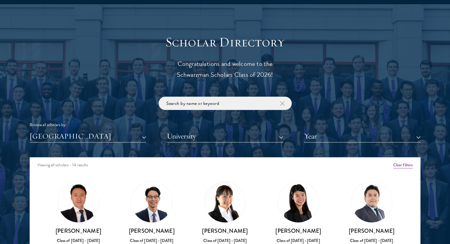
scroll to position [633, 0]
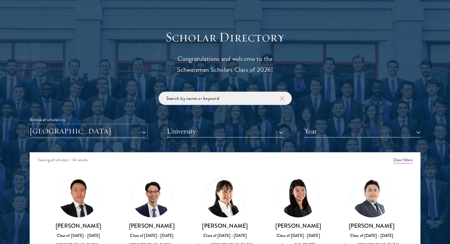
click at [58, 131] on button "[GEOGRAPHIC_DATA]" at bounding box center [88, 131] width 117 height 12
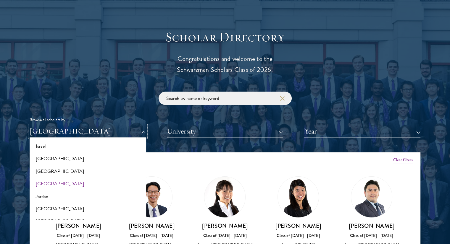
scroll to position [522, 0]
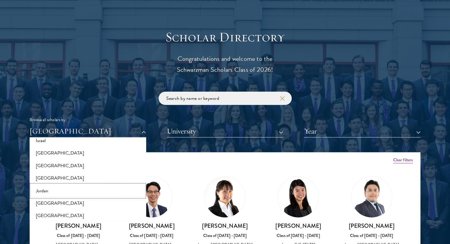
click at [46, 188] on button "Jordan" at bounding box center [87, 191] width 113 height 12
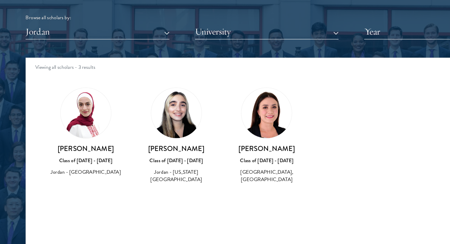
scroll to position [703, 0]
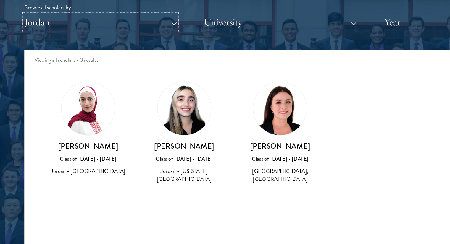
click at [66, 62] on button "Jordan" at bounding box center [88, 62] width 117 height 12
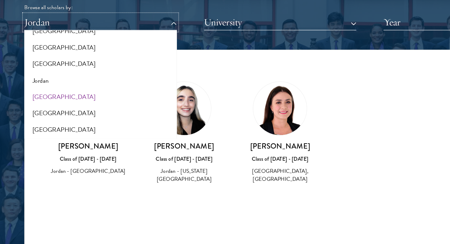
scroll to position [537, 0]
click at [63, 120] on button "[GEOGRAPHIC_DATA]" at bounding box center [87, 118] width 113 height 12
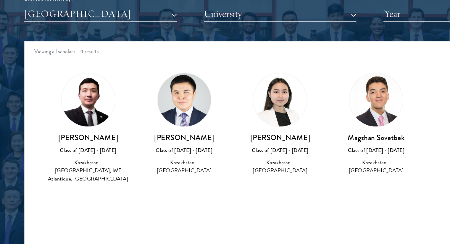
scroll to position [703, 0]
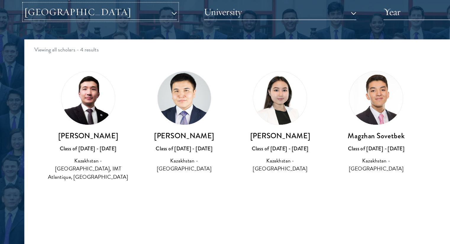
click at [54, 61] on button "[GEOGRAPHIC_DATA]" at bounding box center [88, 62] width 117 height 12
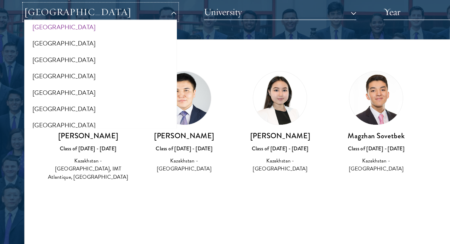
scroll to position [570, 0]
click at [47, 96] on button "[GEOGRAPHIC_DATA]" at bounding box center [87, 98] width 113 height 12
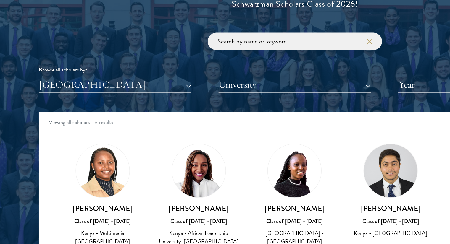
scroll to position [643, 0]
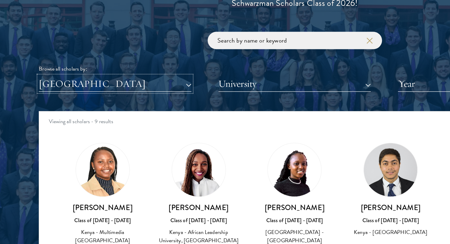
click at [66, 124] on button "[GEOGRAPHIC_DATA]" at bounding box center [88, 122] width 117 height 12
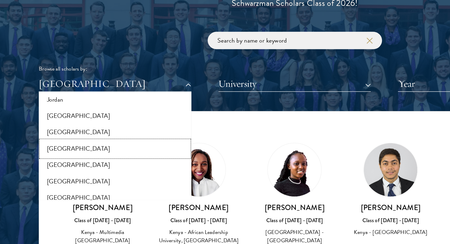
click at [53, 175] on button "[GEOGRAPHIC_DATA]" at bounding box center [87, 171] width 113 height 12
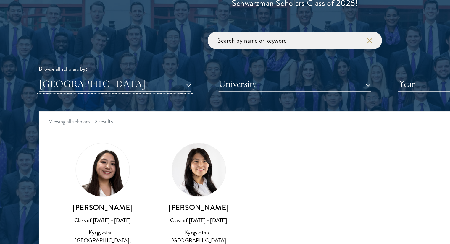
click at [58, 124] on button "[GEOGRAPHIC_DATA]" at bounding box center [88, 122] width 117 height 12
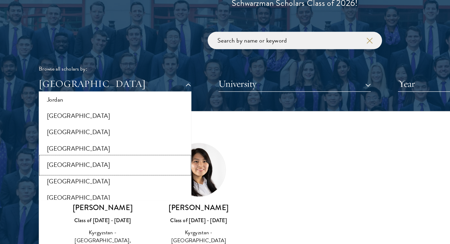
click at [53, 180] on button "[GEOGRAPHIC_DATA]" at bounding box center [87, 184] width 113 height 12
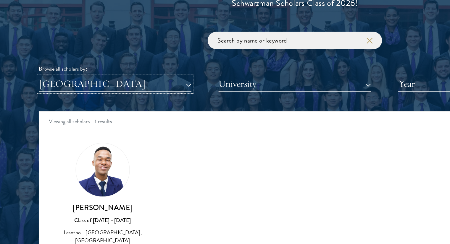
click at [78, 122] on button "[GEOGRAPHIC_DATA]" at bounding box center [88, 122] width 117 height 12
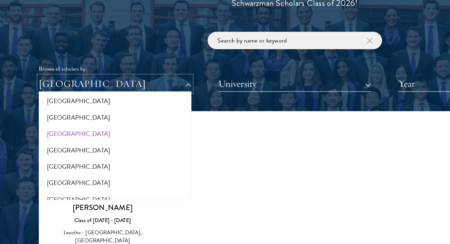
scroll to position [603, 0]
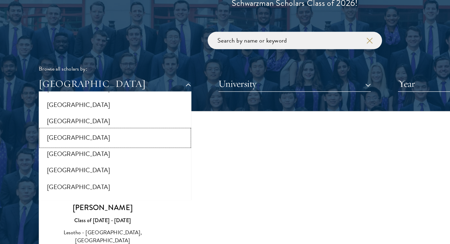
click at [51, 162] on button "[GEOGRAPHIC_DATA]" at bounding box center [87, 163] width 113 height 12
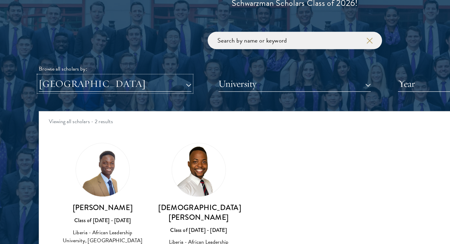
click at [64, 125] on button "[GEOGRAPHIC_DATA]" at bounding box center [88, 122] width 117 height 12
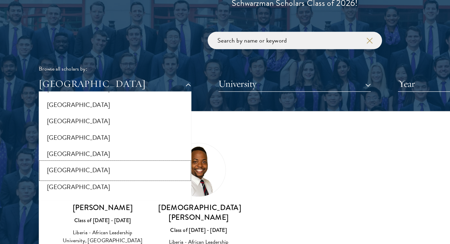
click at [49, 186] on button "[GEOGRAPHIC_DATA]" at bounding box center [87, 188] width 113 height 12
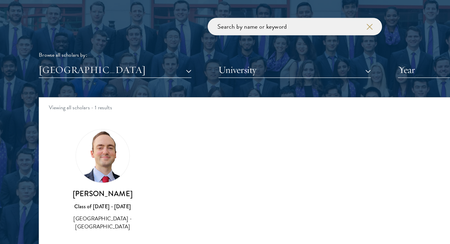
scroll to position [655, 0]
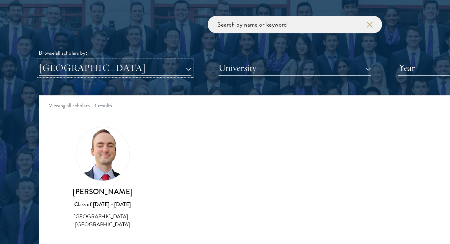
click at [67, 108] on button "[GEOGRAPHIC_DATA]" at bounding box center [88, 110] width 117 height 12
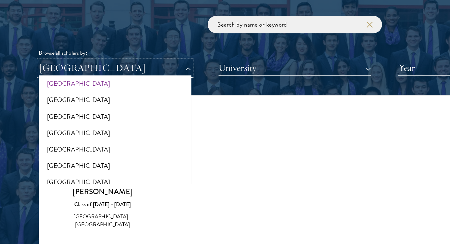
scroll to position [648, 0]
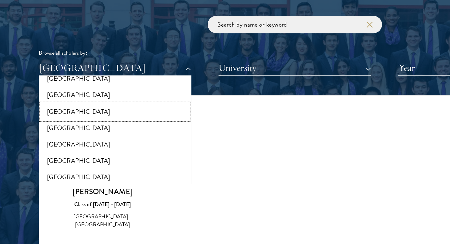
click at [51, 142] on button "[GEOGRAPHIC_DATA]" at bounding box center [87, 143] width 113 height 12
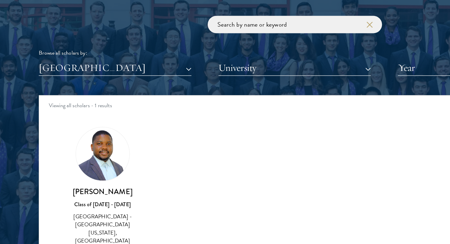
click at [67, 120] on div "Scholar Directory Congratulations and welcome to the Schwarzman Scholars Class …" at bounding box center [225, 157] width 391 height 301
click at [61, 113] on button "[GEOGRAPHIC_DATA]" at bounding box center [88, 110] width 117 height 12
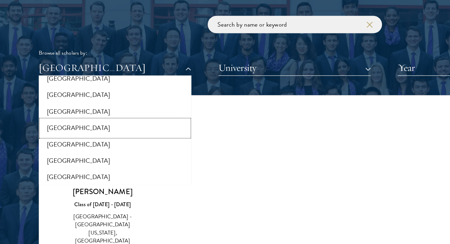
click at [51, 154] on button "[GEOGRAPHIC_DATA]" at bounding box center [87, 155] width 113 height 12
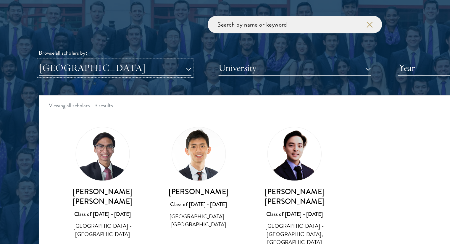
click at [62, 115] on button "[GEOGRAPHIC_DATA]" at bounding box center [88, 110] width 117 height 12
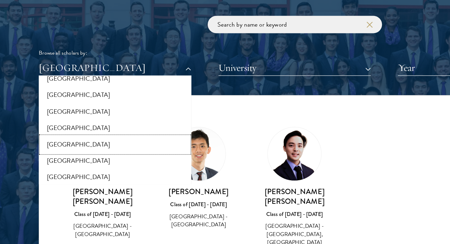
click at [59, 167] on button "[GEOGRAPHIC_DATA]" at bounding box center [87, 168] width 113 height 12
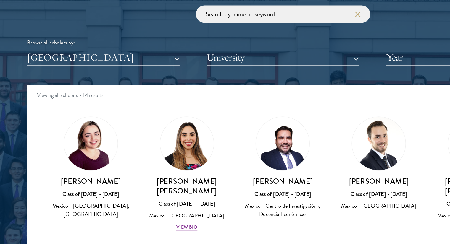
scroll to position [703, 0]
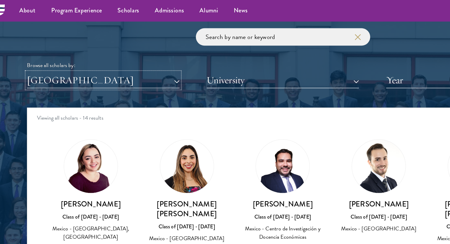
click at [85, 58] on button "[GEOGRAPHIC_DATA]" at bounding box center [88, 61] width 117 height 12
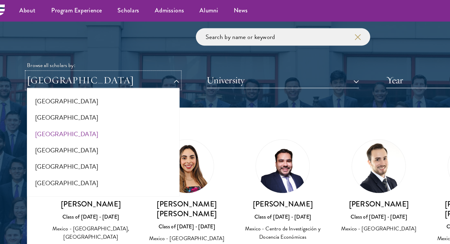
scroll to position [666, 0]
click at [52, 114] on button "[GEOGRAPHIC_DATA]" at bounding box center [87, 115] width 113 height 12
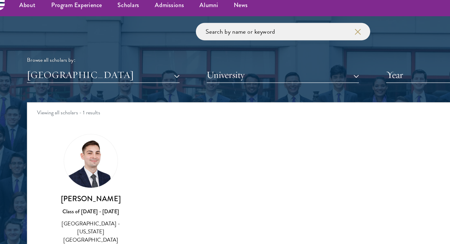
scroll to position [703, 0]
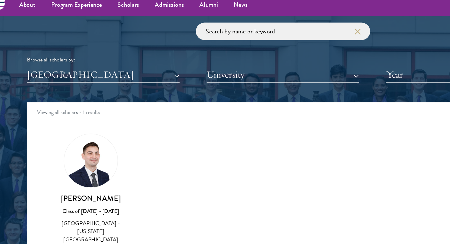
click at [61, 69] on div "Scholar Directory Congratulations and welcome to the Schwarzman Scholars Class …" at bounding box center [225, 109] width 391 height 301
click at [54, 57] on button "[GEOGRAPHIC_DATA]" at bounding box center [88, 61] width 117 height 12
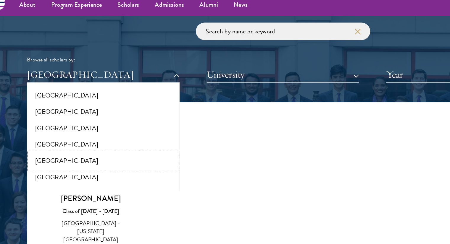
click at [55, 127] on button "[GEOGRAPHIC_DATA]" at bounding box center [87, 127] width 113 height 12
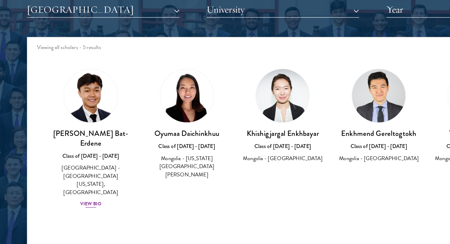
scroll to position [703, 0]
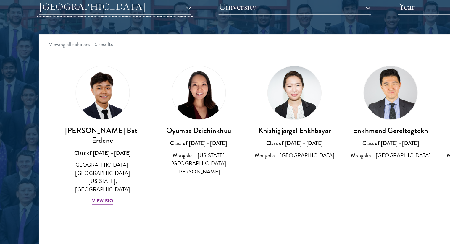
click at [69, 61] on button "[GEOGRAPHIC_DATA]" at bounding box center [88, 61] width 117 height 12
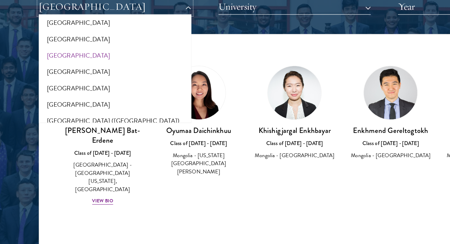
scroll to position [682, 0]
click at [56, 125] on button "[GEOGRAPHIC_DATA]" at bounding box center [87, 123] width 113 height 12
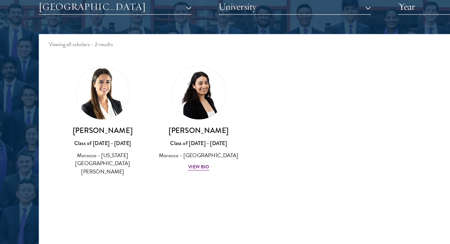
click at [67, 73] on div "Scholar Directory Congratulations and welcome to the Schwarzman Scholars Class …" at bounding box center [225, 109] width 391 height 301
click at [61, 65] on button "[GEOGRAPHIC_DATA]" at bounding box center [88, 61] width 117 height 12
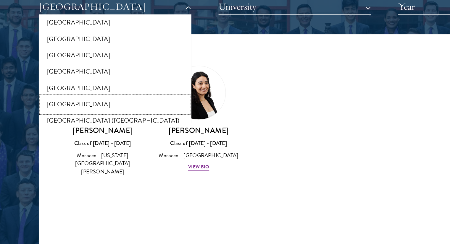
click at [62, 131] on button "[GEOGRAPHIC_DATA]" at bounding box center [87, 136] width 113 height 12
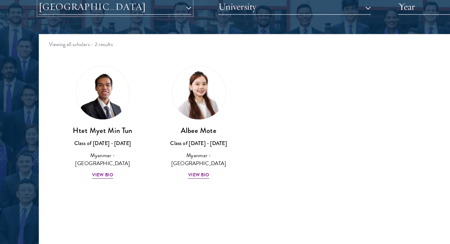
click at [53, 59] on button "[GEOGRAPHIC_DATA]" at bounding box center [88, 61] width 117 height 12
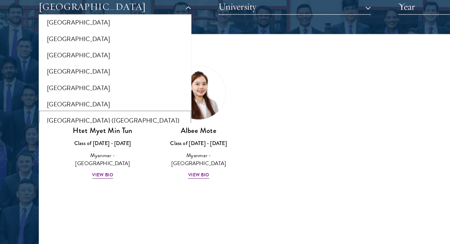
click at [63, 149] on button "[GEOGRAPHIC_DATA] ([GEOGRAPHIC_DATA])" at bounding box center [87, 148] width 113 height 12
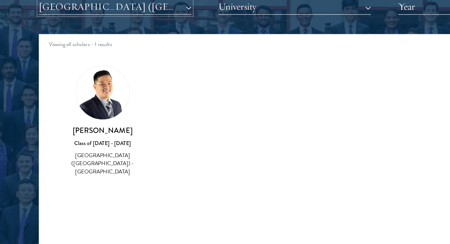
click at [71, 58] on button "[GEOGRAPHIC_DATA] ([GEOGRAPHIC_DATA])" at bounding box center [88, 61] width 117 height 12
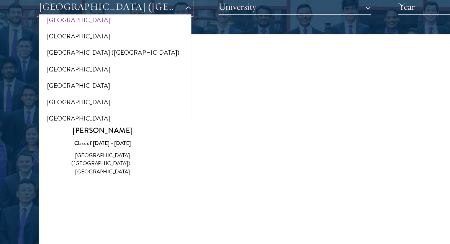
scroll to position [734, 0]
click at [59, 108] on button "[GEOGRAPHIC_DATA]" at bounding box center [87, 109] width 113 height 12
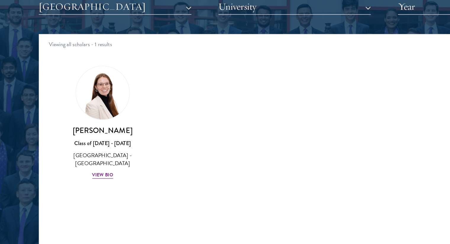
click at [66, 76] on div "Scholar Directory Congratulations and welcome to the Schwarzman Scholars Class …" at bounding box center [225, 109] width 391 height 301
click at [50, 57] on button "[GEOGRAPHIC_DATA]" at bounding box center [88, 61] width 117 height 12
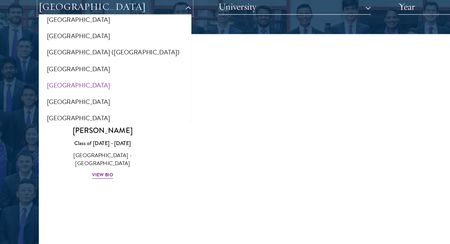
scroll to position [754, 0]
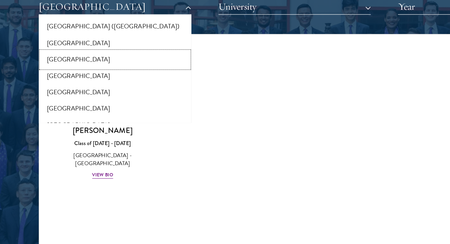
click at [57, 103] on button "[GEOGRAPHIC_DATA]" at bounding box center [87, 102] width 113 height 12
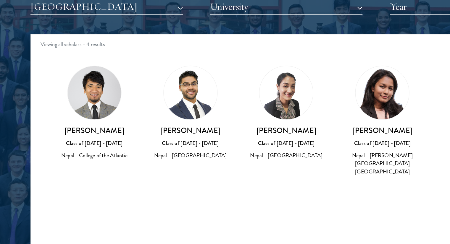
click at [51, 73] on div "Scholar Directory Congratulations and welcome to the Schwarzman Scholars Class …" at bounding box center [225, 109] width 391 height 301
click at [44, 63] on button "[GEOGRAPHIC_DATA]" at bounding box center [88, 61] width 117 height 12
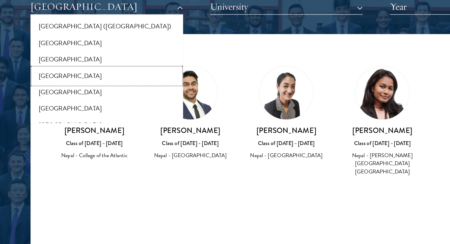
click at [59, 115] on button "[GEOGRAPHIC_DATA]" at bounding box center [87, 114] width 113 height 12
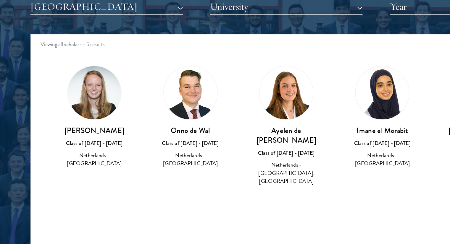
click at [66, 73] on div "Scholar Directory Congratulations and welcome to the Schwarzman Scholars Class …" at bounding box center [225, 109] width 391 height 301
click at [55, 65] on button "[GEOGRAPHIC_DATA]" at bounding box center [88, 61] width 117 height 12
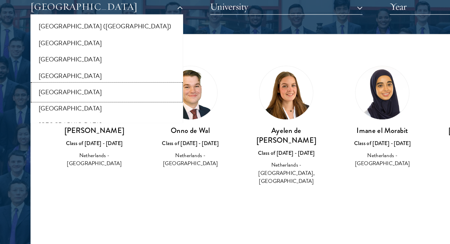
click at [68, 128] on button "[GEOGRAPHIC_DATA]" at bounding box center [87, 127] width 113 height 12
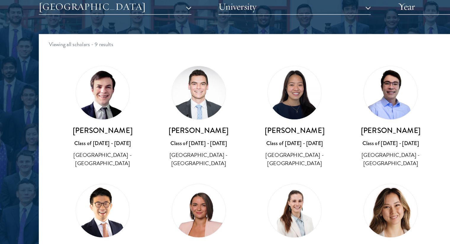
scroll to position [703, 0]
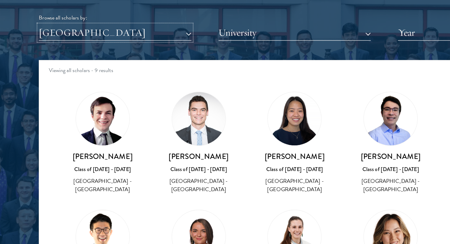
click at [61, 60] on button "[GEOGRAPHIC_DATA]" at bounding box center [88, 61] width 117 height 12
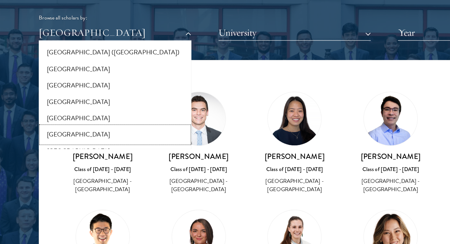
click at [57, 136] on button "[GEOGRAPHIC_DATA]" at bounding box center [87, 139] width 113 height 12
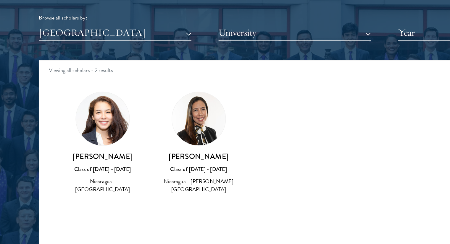
click at [70, 68] on div "Scholar Directory Congratulations and welcome to the Schwarzman Scholars Class …" at bounding box center [225, 109] width 391 height 301
click at [60, 64] on button "[GEOGRAPHIC_DATA]" at bounding box center [88, 61] width 117 height 12
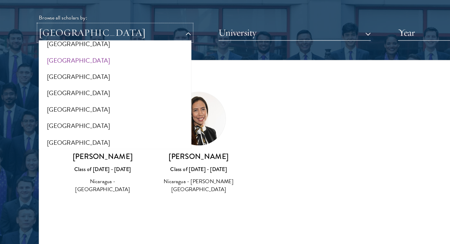
scroll to position [802, 0]
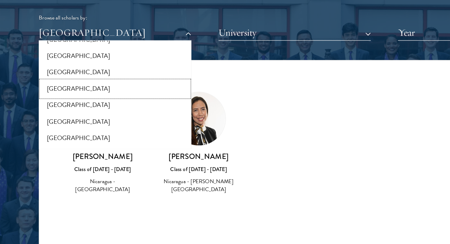
click at [63, 109] on button "[GEOGRAPHIC_DATA]" at bounding box center [87, 104] width 113 height 12
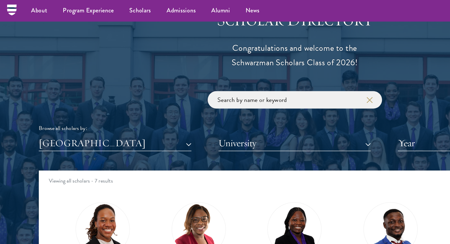
scroll to position [654, 0]
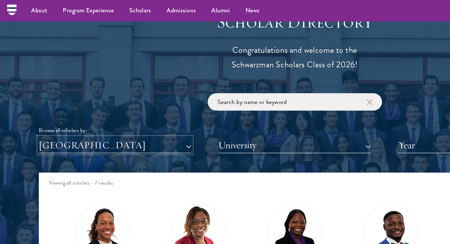
click at [66, 112] on button "[GEOGRAPHIC_DATA]" at bounding box center [88, 111] width 117 height 12
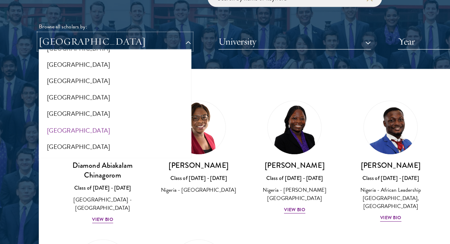
scroll to position [676, 0]
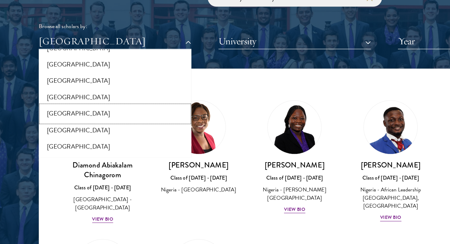
click at [101, 140] on button "[GEOGRAPHIC_DATA]" at bounding box center [87, 144] width 113 height 12
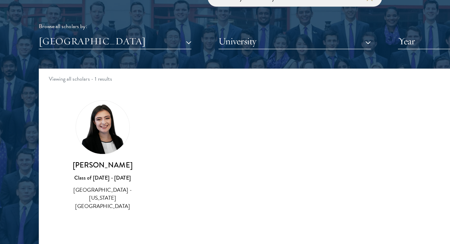
click at [76, 99] on div "Scholar Directory Congratulations and welcome to the Schwarzman Scholars Class …" at bounding box center [225, 137] width 391 height 301
click at [72, 95] on div "Scholar Directory Congratulations and welcome to the Schwarzman Scholars Class …" at bounding box center [225, 137] width 391 height 301
click at [62, 100] on div "Scholar Directory Congratulations and welcome to the Schwarzman Scholars Class …" at bounding box center [225, 137] width 391 height 301
click at [53, 91] on button "[GEOGRAPHIC_DATA]" at bounding box center [88, 89] width 117 height 12
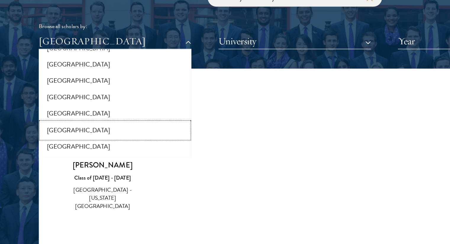
click at [57, 153] on button "[GEOGRAPHIC_DATA]" at bounding box center [87, 157] width 113 height 12
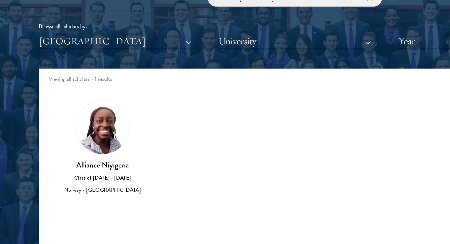
click at [71, 98] on div "Scholar Directory Congratulations and welcome to the Schwarzman Scholars Class …" at bounding box center [225, 137] width 391 height 301
click at [62, 80] on div "Browse all scholars by:" at bounding box center [225, 78] width 391 height 6
click at [66, 90] on button "[GEOGRAPHIC_DATA]" at bounding box center [88, 89] width 117 height 12
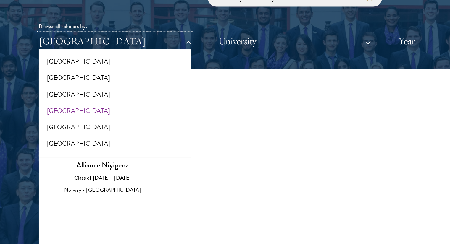
scroll to position [831, 0]
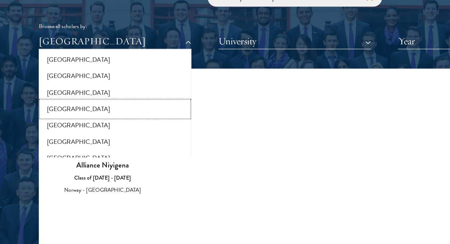
click at [59, 145] on button "[GEOGRAPHIC_DATA]" at bounding box center [87, 141] width 113 height 12
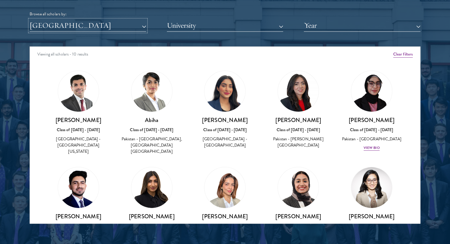
click at [41, 25] on button "[GEOGRAPHIC_DATA]" at bounding box center [88, 26] width 117 height 12
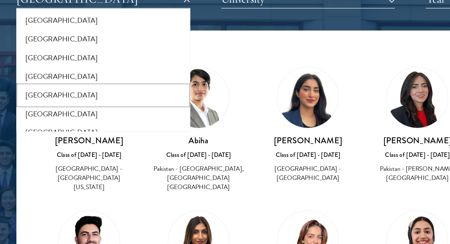
click at [56, 88] on button "[GEOGRAPHIC_DATA]" at bounding box center [87, 90] width 113 height 12
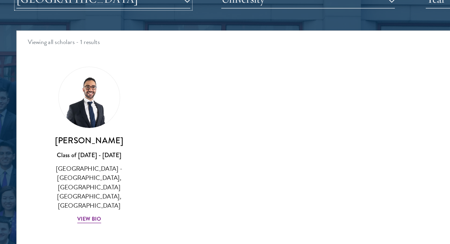
click at [49, 31] on button "[GEOGRAPHIC_DATA]" at bounding box center [88, 26] width 117 height 12
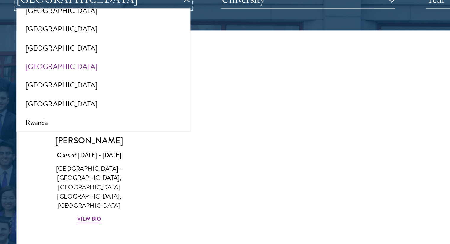
scroll to position [882, 0]
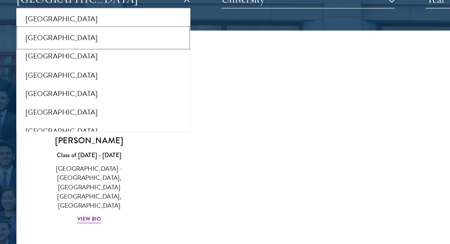
click at [46, 49] on button "[GEOGRAPHIC_DATA]" at bounding box center [87, 51] width 113 height 12
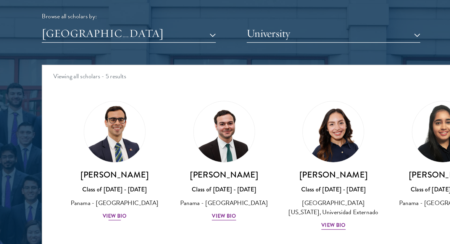
scroll to position [739, 0]
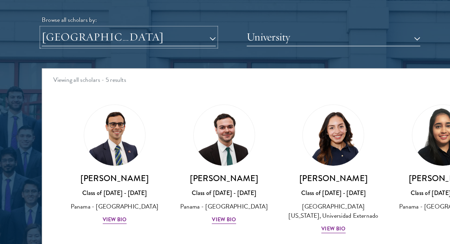
click at [64, 27] on button "[GEOGRAPHIC_DATA]" at bounding box center [88, 26] width 117 height 12
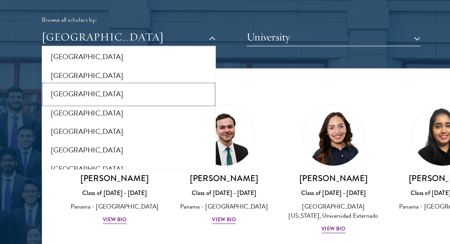
click at [55, 59] on button "[GEOGRAPHIC_DATA]" at bounding box center [87, 64] width 113 height 12
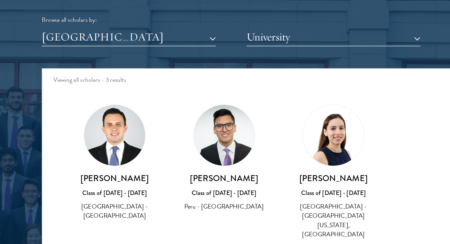
click at [40, 33] on div "Scholar Directory Congratulations and welcome to the Schwarzman Scholars Class …" at bounding box center [225, 73] width 391 height 301
click at [38, 27] on button "[GEOGRAPHIC_DATA]" at bounding box center [88, 26] width 117 height 12
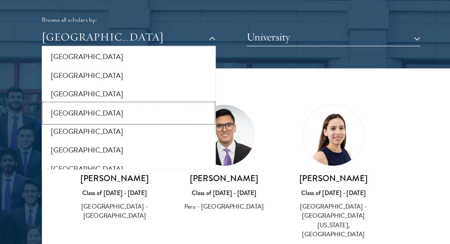
click at [58, 72] on button "[GEOGRAPHIC_DATA]" at bounding box center [87, 76] width 113 height 12
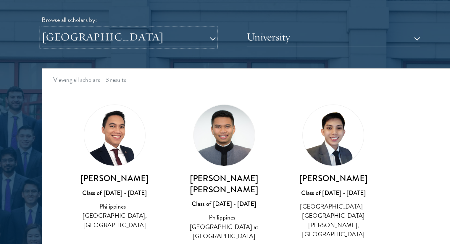
click at [47, 30] on button "[GEOGRAPHIC_DATA]" at bounding box center [88, 26] width 117 height 12
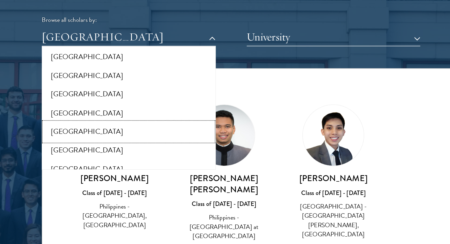
click at [57, 88] on button "[GEOGRAPHIC_DATA]" at bounding box center [87, 89] width 113 height 12
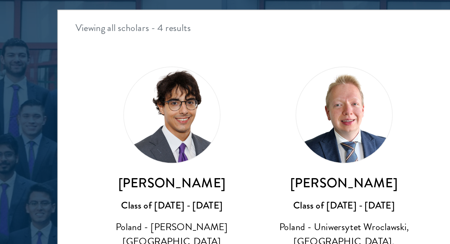
scroll to position [739, 0]
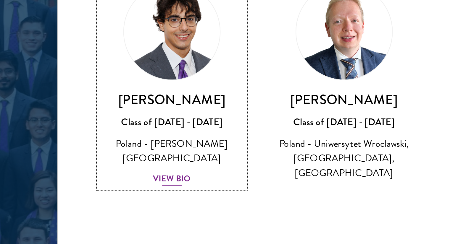
click at [77, 151] on div "View Bio" at bounding box center [78, 154] width 16 height 6
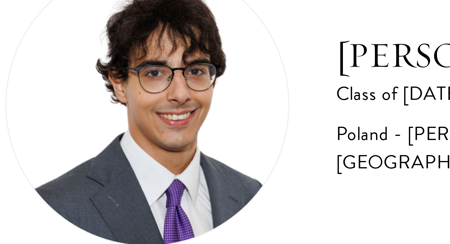
scroll to position [739, 0]
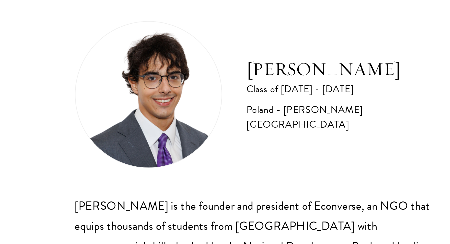
click at [239, 55] on h2 "[PERSON_NAME]" at bounding box center [267, 53] width 92 height 12
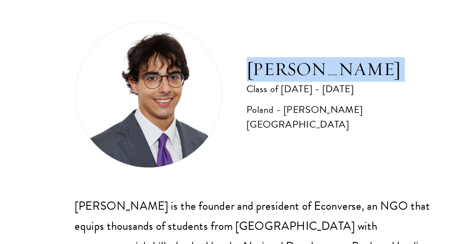
click at [239, 55] on h2 "[PERSON_NAME]" at bounding box center [267, 53] width 92 height 12
copy div "[PERSON_NAME]"
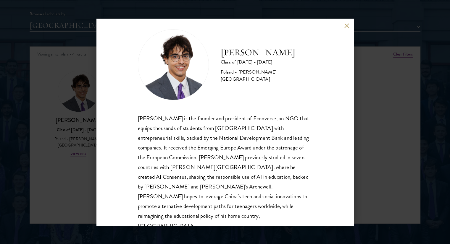
drag, startPoint x: 79, startPoint y: 78, endPoint x: 77, endPoint y: 80, distance: 3.1
click at [79, 78] on div "[PERSON_NAME] Class of [DATE] - [DATE] [GEOGRAPHIC_DATA] - [PERSON_NAME][GEOGRA…" at bounding box center [225, 122] width 450 height 244
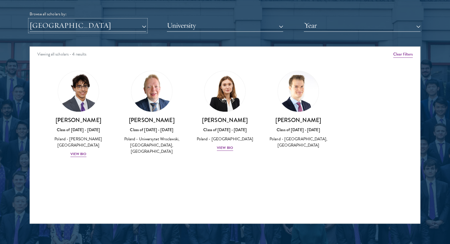
click at [86, 29] on button "[GEOGRAPHIC_DATA]" at bounding box center [88, 26] width 117 height 12
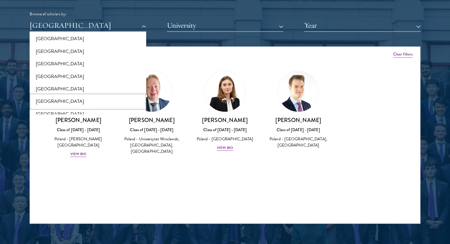
click at [64, 102] on button "[GEOGRAPHIC_DATA]" at bounding box center [87, 101] width 113 height 12
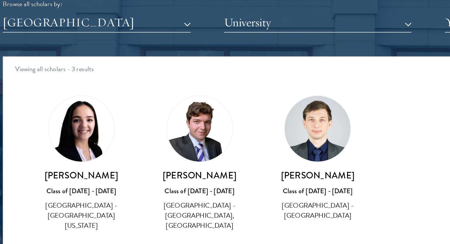
scroll to position [739, 0]
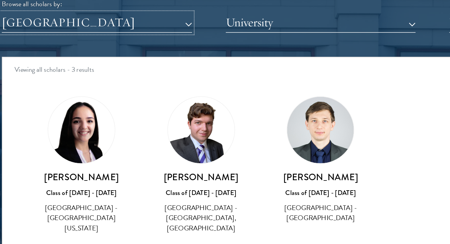
click at [73, 30] on button "[GEOGRAPHIC_DATA]" at bounding box center [88, 26] width 117 height 12
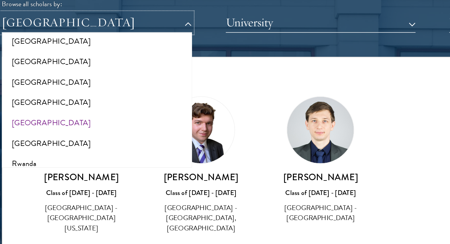
scroll to position [905, 0]
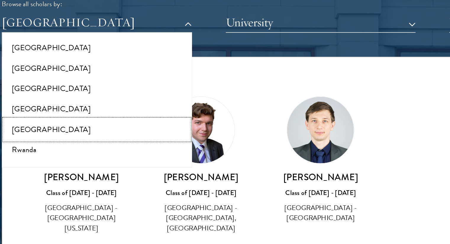
click at [59, 88] on button "[GEOGRAPHIC_DATA]" at bounding box center [87, 91] width 113 height 12
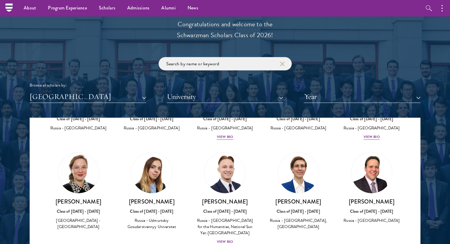
scroll to position [665, 0]
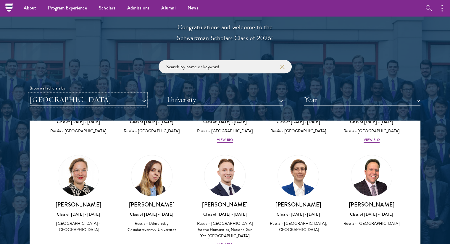
click at [55, 94] on button "[GEOGRAPHIC_DATA]" at bounding box center [88, 100] width 117 height 12
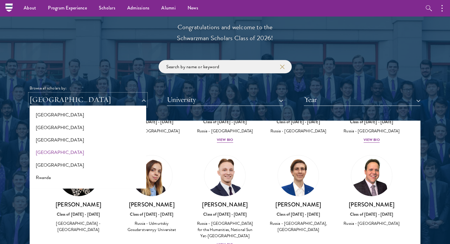
scroll to position [905, 0]
click at [53, 178] on button "Rwanda" at bounding box center [87, 177] width 113 height 12
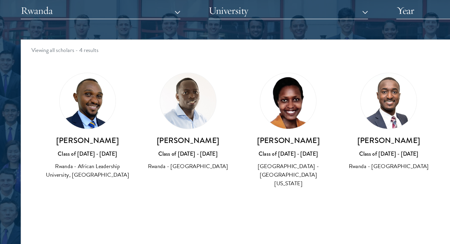
scroll to position [709, 0]
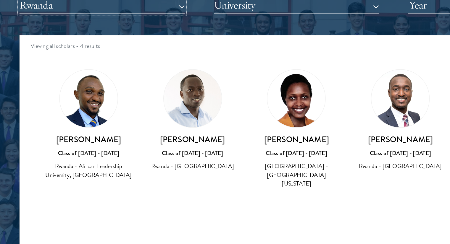
click at [38, 59] on button "Rwanda" at bounding box center [88, 56] width 117 height 12
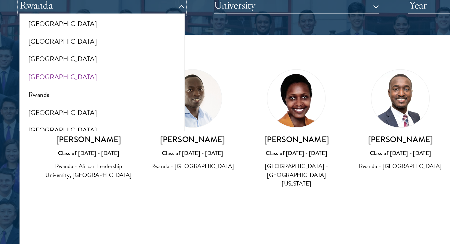
scroll to position [921, 0]
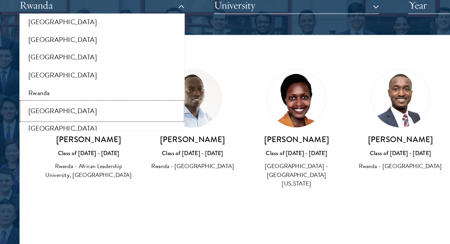
click at [57, 132] on button "[GEOGRAPHIC_DATA]" at bounding box center [87, 131] width 113 height 12
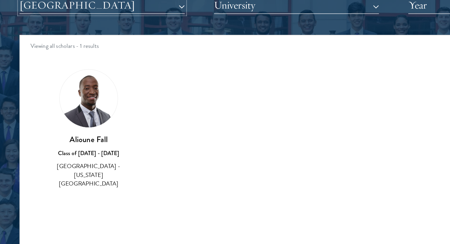
click at [46, 59] on button "[GEOGRAPHIC_DATA]" at bounding box center [88, 56] width 117 height 12
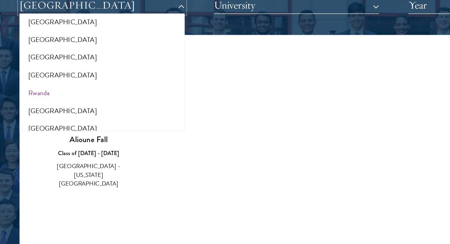
scroll to position [947, 0]
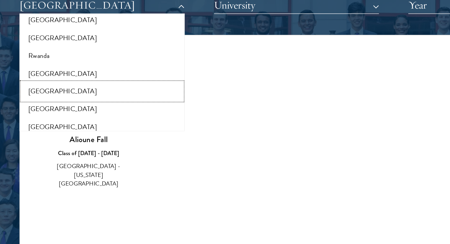
click at [50, 115] on button "[GEOGRAPHIC_DATA]" at bounding box center [87, 117] width 113 height 12
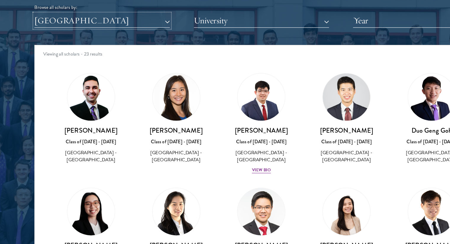
click at [73, 55] on button "[GEOGRAPHIC_DATA]" at bounding box center [88, 52] width 117 height 12
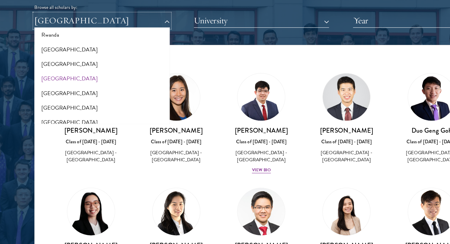
scroll to position [970, 0]
click at [58, 102] on button "[GEOGRAPHIC_DATA]" at bounding box center [87, 101] width 113 height 12
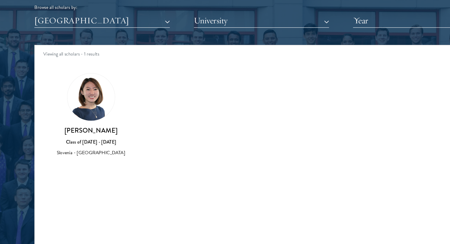
click at [51, 62] on div "Scholar Directory Congratulations and welcome to the Schwarzman Scholars Class …" at bounding box center [225, 99] width 391 height 301
click at [46, 54] on button "[GEOGRAPHIC_DATA]" at bounding box center [88, 52] width 117 height 12
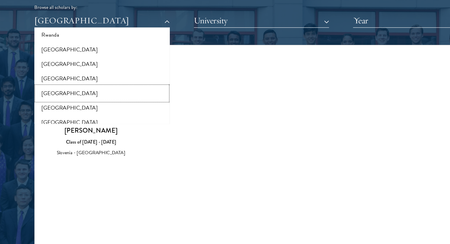
click at [71, 117] on button "[GEOGRAPHIC_DATA]" at bounding box center [87, 114] width 113 height 12
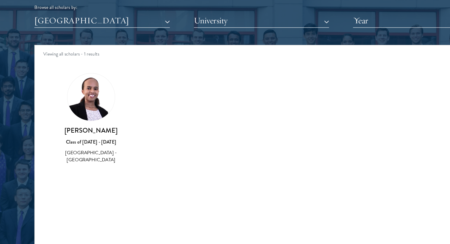
click at [72, 67] on div "Scholar Directory Congratulations and welcome to the Schwarzman Scholars Class …" at bounding box center [225, 99] width 391 height 301
click at [56, 54] on button "[GEOGRAPHIC_DATA]" at bounding box center [88, 52] width 117 height 12
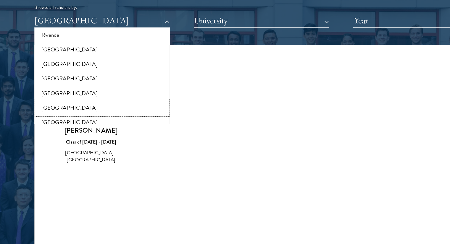
click at [78, 128] on button "[GEOGRAPHIC_DATA]" at bounding box center [87, 126] width 113 height 12
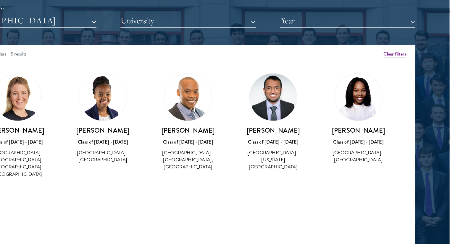
scroll to position [713, 0]
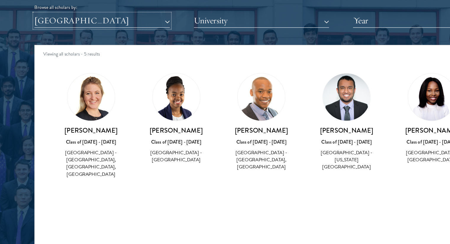
click at [48, 46] on button "[GEOGRAPHIC_DATA]" at bounding box center [88, 52] width 117 height 12
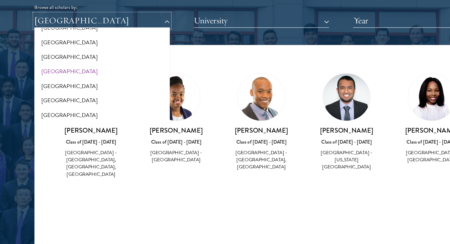
scroll to position [1014, 0]
click at [55, 94] on button "[GEOGRAPHIC_DATA]" at bounding box center [87, 95] width 113 height 12
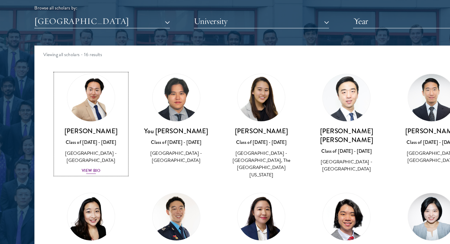
click at [76, 178] on div "View Bio" at bounding box center [78, 181] width 16 height 6
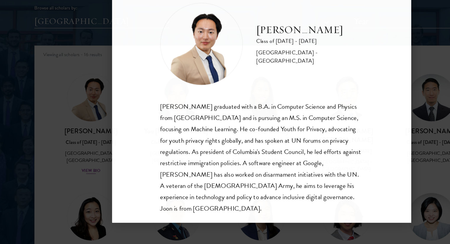
scroll to position [712, 0]
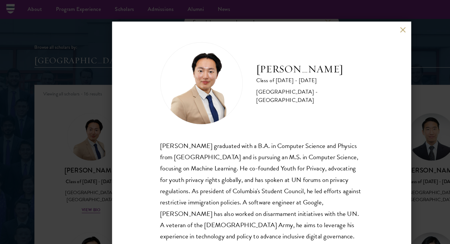
click at [35, 47] on div "[PERSON_NAME] Class of [DATE] - [DATE] [GEOGRAPHIC_DATA] - [GEOGRAPHIC_DATA] [P…" at bounding box center [225, 122] width 450 height 244
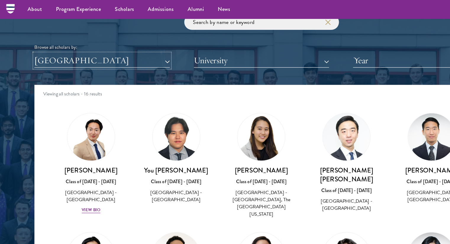
click at [61, 50] on button "[GEOGRAPHIC_DATA]" at bounding box center [88, 52] width 117 height 12
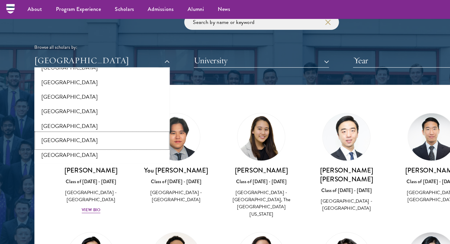
click at [51, 120] on button "[GEOGRAPHIC_DATA]" at bounding box center [87, 121] width 113 height 12
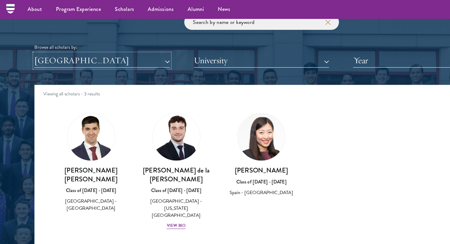
click at [50, 51] on button "[GEOGRAPHIC_DATA]" at bounding box center [88, 52] width 117 height 12
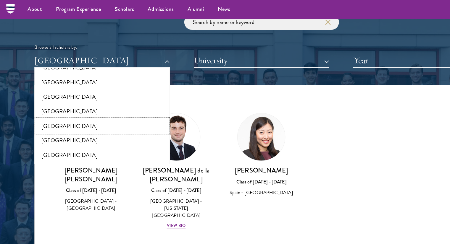
click at [64, 105] on button "[GEOGRAPHIC_DATA]" at bounding box center [87, 108] width 113 height 12
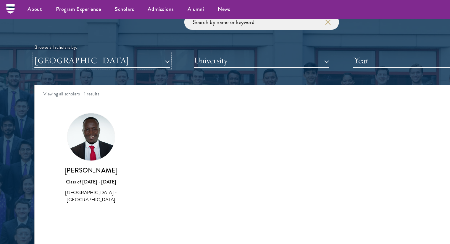
click at [63, 51] on button "[GEOGRAPHIC_DATA]" at bounding box center [88, 52] width 117 height 12
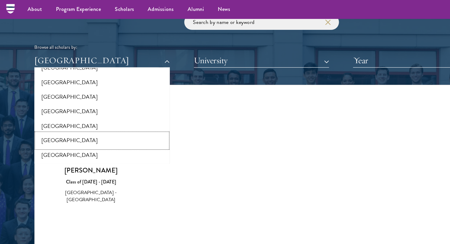
click at [50, 118] on button "[GEOGRAPHIC_DATA]" at bounding box center [87, 121] width 113 height 12
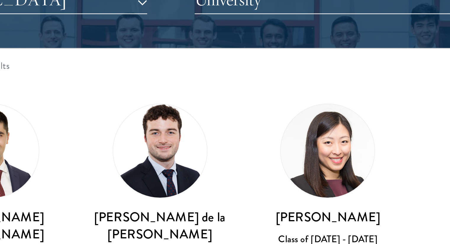
scroll to position [712, 0]
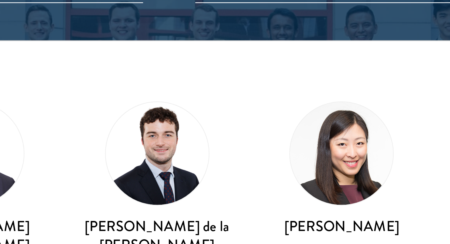
click at [148, 95] on div "[PERSON_NAME] de la [PERSON_NAME] Class of [DATE] - [DATE] [GEOGRAPHIC_DATA] - …" at bounding box center [151, 147] width 73 height 112
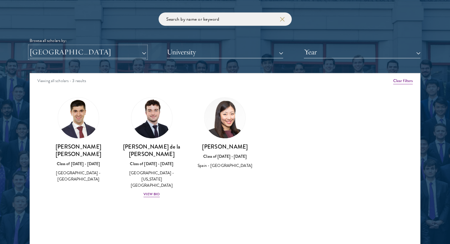
click at [68, 49] on button "[GEOGRAPHIC_DATA]" at bounding box center [88, 52] width 117 height 12
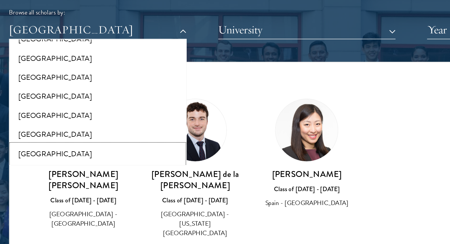
click at [61, 136] on button "[GEOGRAPHIC_DATA]" at bounding box center [87, 134] width 113 height 12
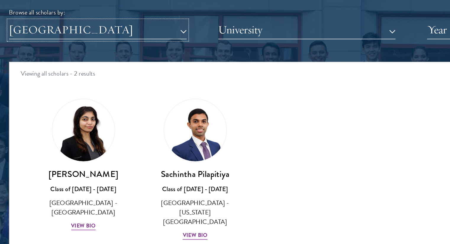
click at [47, 51] on button "[GEOGRAPHIC_DATA]" at bounding box center [88, 52] width 117 height 12
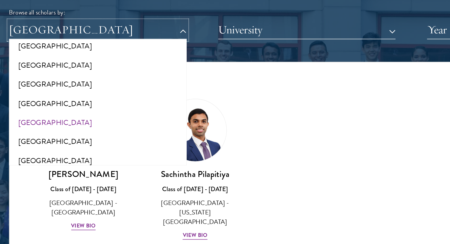
scroll to position [1047, 0]
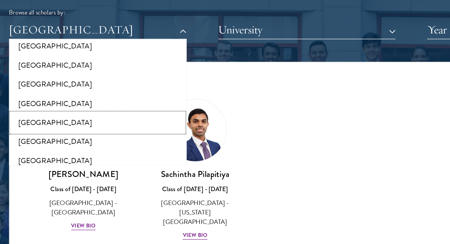
click at [47, 118] on button "[GEOGRAPHIC_DATA]" at bounding box center [87, 113] width 113 height 12
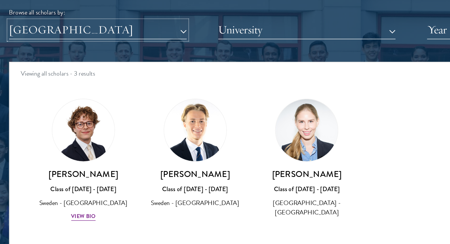
click at [91, 46] on button "[GEOGRAPHIC_DATA]" at bounding box center [88, 52] width 117 height 12
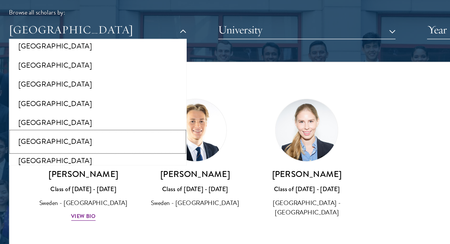
click at [61, 127] on button "[GEOGRAPHIC_DATA]" at bounding box center [87, 125] width 113 height 12
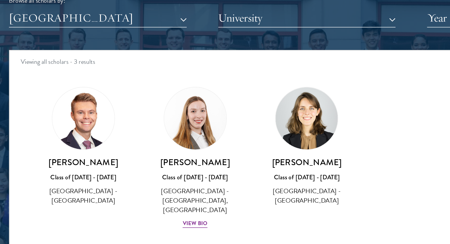
scroll to position [712, 0]
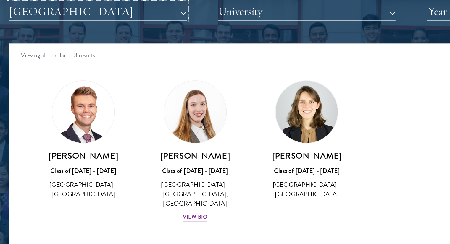
click at [64, 52] on button "[GEOGRAPHIC_DATA]" at bounding box center [88, 52] width 117 height 12
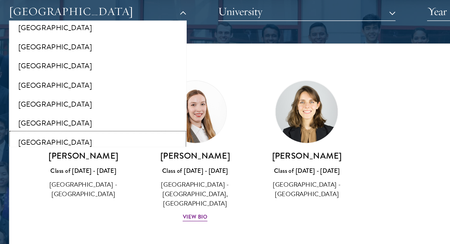
click at [58, 136] on button "[GEOGRAPHIC_DATA]" at bounding box center [87, 138] width 113 height 12
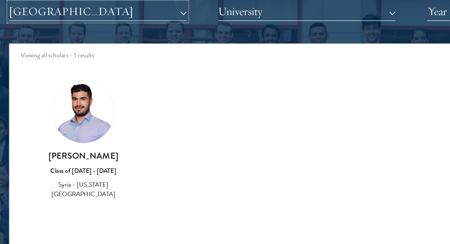
click at [51, 57] on button "[GEOGRAPHIC_DATA]" at bounding box center [88, 52] width 117 height 12
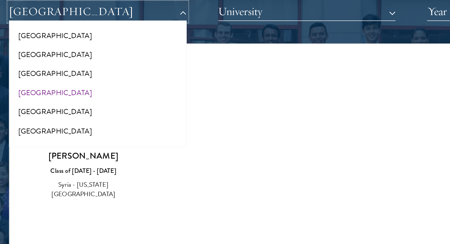
scroll to position [1085, 0]
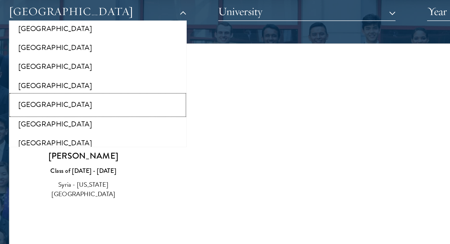
click at [56, 112] on button "[GEOGRAPHIC_DATA]" at bounding box center [87, 113] width 113 height 12
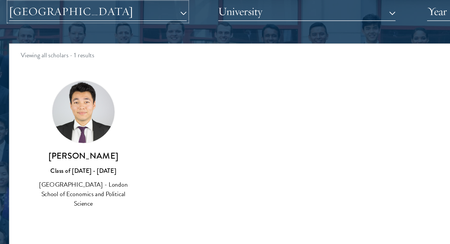
click at [65, 53] on button "[GEOGRAPHIC_DATA]" at bounding box center [88, 52] width 117 height 12
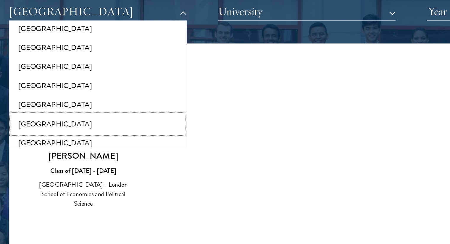
click at [59, 123] on button "[GEOGRAPHIC_DATA]" at bounding box center [87, 126] width 113 height 12
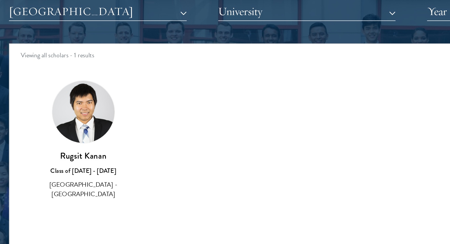
click at [69, 60] on div "Scholar Directory Congratulations and welcome to the Schwarzman Scholars Class …" at bounding box center [225, 100] width 391 height 301
click at [64, 57] on button "[GEOGRAPHIC_DATA]" at bounding box center [88, 52] width 117 height 12
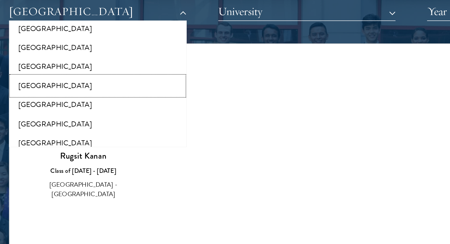
click at [61, 96] on button "[GEOGRAPHIC_DATA]" at bounding box center [87, 101] width 113 height 12
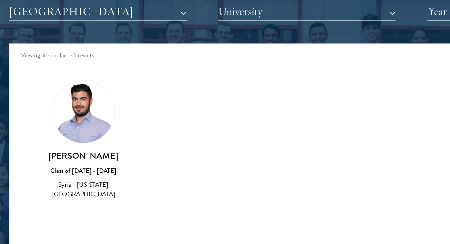
click at [72, 65] on div "Scholar Directory Congratulations and welcome to the Schwarzman Scholars Class …" at bounding box center [225, 100] width 391 height 301
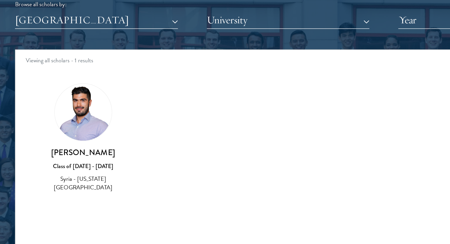
scroll to position [712, 0]
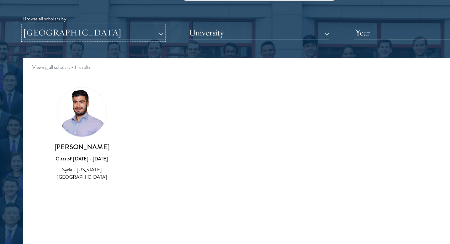
click at [49, 57] on button "[GEOGRAPHIC_DATA]" at bounding box center [88, 52] width 117 height 12
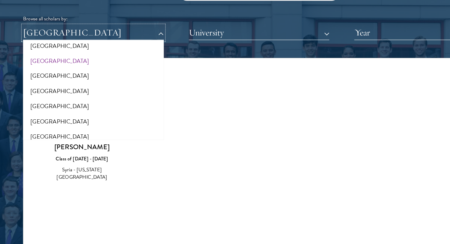
drag, startPoint x: 49, startPoint y: 57, endPoint x: 55, endPoint y: 75, distance: 19.3
click at [55, 58] on div "[GEOGRAPHIC_DATA] All Countries and Regions [GEOGRAPHIC_DATA] [GEOGRAPHIC_DATA]…" at bounding box center [88, 52] width 117 height 12
click at [55, 74] on button "[GEOGRAPHIC_DATA]" at bounding box center [87, 76] width 113 height 12
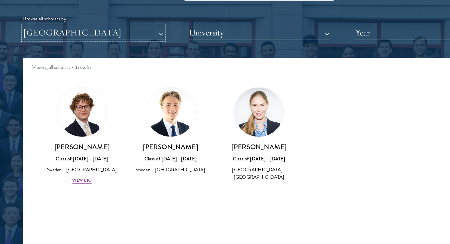
click at [51, 52] on button "[GEOGRAPHIC_DATA]" at bounding box center [88, 52] width 117 height 12
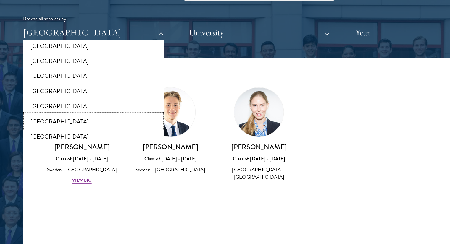
click at [67, 126] on button "[GEOGRAPHIC_DATA]" at bounding box center [87, 126] width 113 height 12
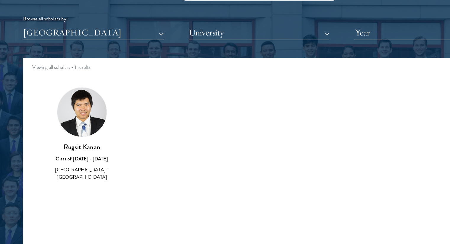
click at [69, 58] on div "Scholar Directory Congratulations and welcome to the Schwarzman Scholars Class …" at bounding box center [225, 100] width 391 height 301
click at [62, 50] on button "[GEOGRAPHIC_DATA]" at bounding box center [88, 52] width 117 height 12
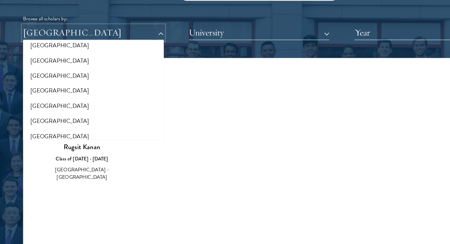
scroll to position [1136, 0]
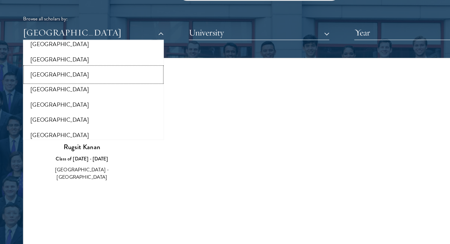
click at [57, 86] on button "[GEOGRAPHIC_DATA]" at bounding box center [87, 87] width 113 height 12
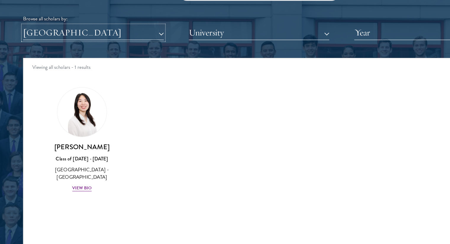
click at [59, 51] on button "[GEOGRAPHIC_DATA]" at bounding box center [88, 52] width 117 height 12
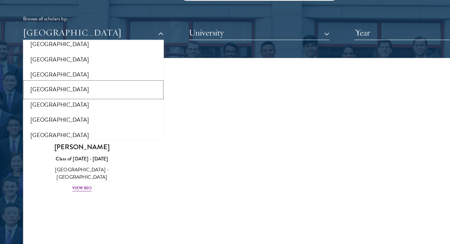
click at [58, 101] on button "[GEOGRAPHIC_DATA]" at bounding box center [87, 99] width 113 height 12
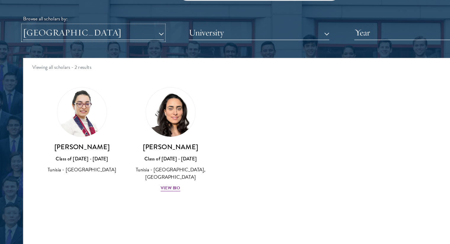
click at [53, 54] on button "[GEOGRAPHIC_DATA]" at bounding box center [88, 52] width 117 height 12
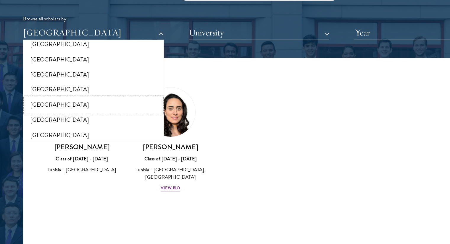
click at [61, 111] on button "[GEOGRAPHIC_DATA]" at bounding box center [87, 112] width 113 height 12
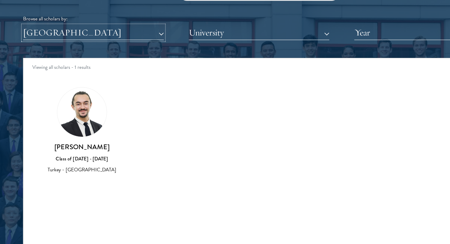
click at [57, 56] on button "[GEOGRAPHIC_DATA]" at bounding box center [88, 52] width 117 height 12
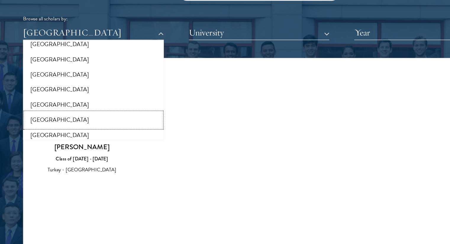
click at [62, 125] on button "[GEOGRAPHIC_DATA]" at bounding box center [87, 124] width 113 height 12
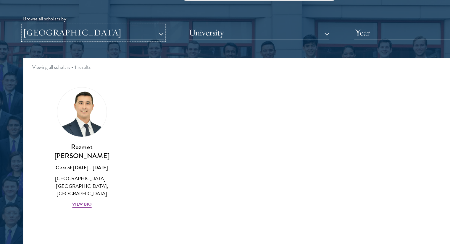
click at [59, 53] on button "[GEOGRAPHIC_DATA]" at bounding box center [88, 52] width 117 height 12
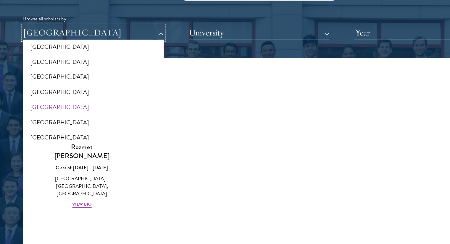
scroll to position [1149, 0]
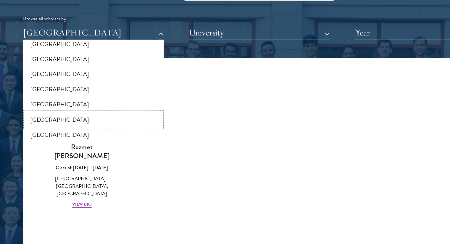
click at [59, 122] on button "[GEOGRAPHIC_DATA]" at bounding box center [87, 124] width 113 height 12
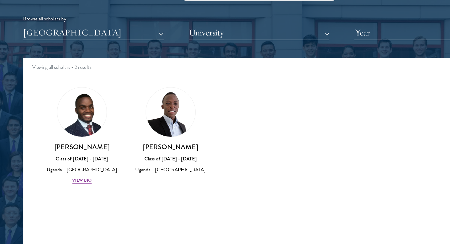
click at [60, 60] on div "Scholar Directory Congratulations and welcome to the Schwarzman Scholars Class …" at bounding box center [225, 100] width 391 height 301
click at [57, 57] on button "[GEOGRAPHIC_DATA]" at bounding box center [88, 52] width 117 height 12
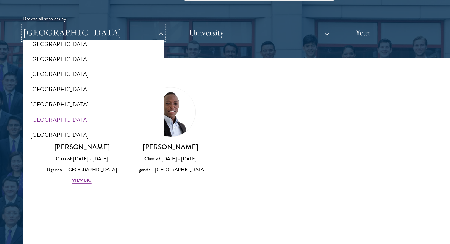
scroll to position [1205, 0]
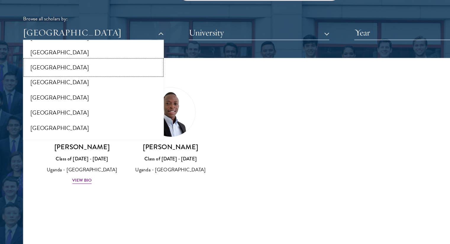
click at [62, 75] on button "[GEOGRAPHIC_DATA]" at bounding box center [87, 81] width 113 height 12
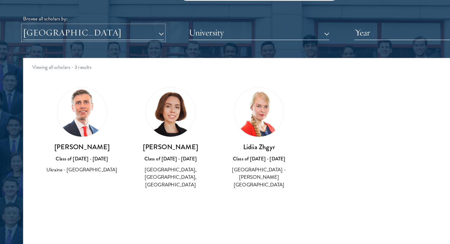
click at [60, 47] on button "[GEOGRAPHIC_DATA]" at bounding box center [88, 52] width 117 height 12
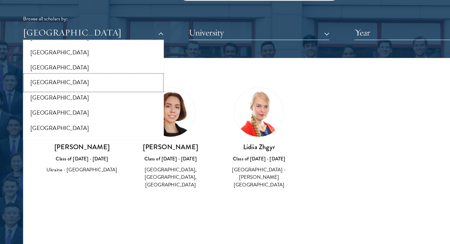
click at [56, 89] on button "[GEOGRAPHIC_DATA]" at bounding box center [87, 93] width 113 height 12
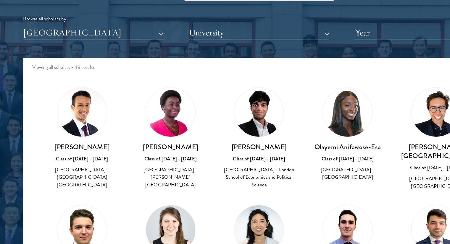
scroll to position [4, 0]
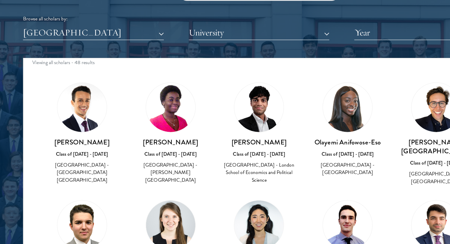
click at [53, 59] on div "Scholar Directory Congratulations and welcome to the Schwarzman Scholars Class …" at bounding box center [225, 100] width 391 height 301
click at [42, 52] on button "[GEOGRAPHIC_DATA]" at bounding box center [88, 52] width 117 height 12
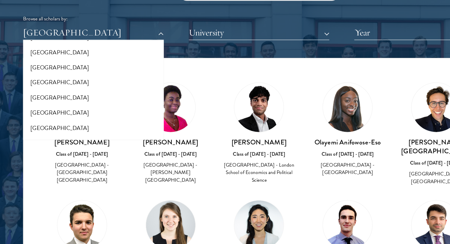
click at [10, 96] on div at bounding box center [225, 100] width 450 height 360
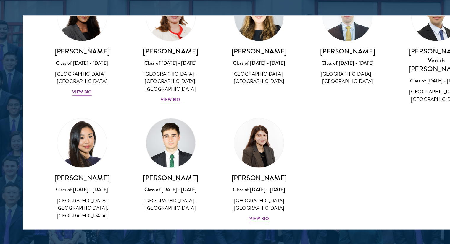
scroll to position [731, 0]
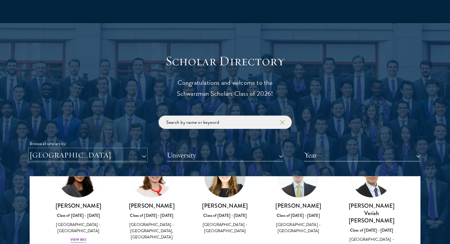
click at [59, 152] on button "[GEOGRAPHIC_DATA]" at bounding box center [88, 155] width 117 height 12
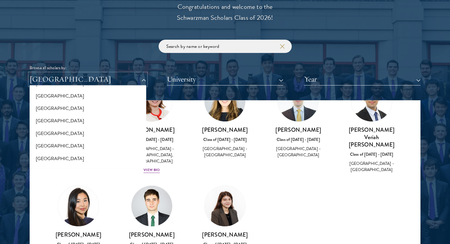
scroll to position [689, 0]
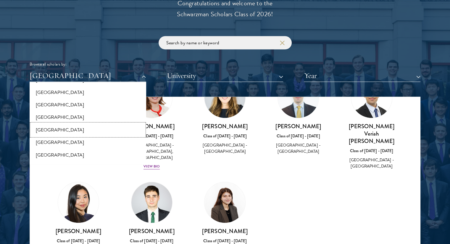
click at [67, 128] on button "[GEOGRAPHIC_DATA]" at bounding box center [87, 130] width 113 height 12
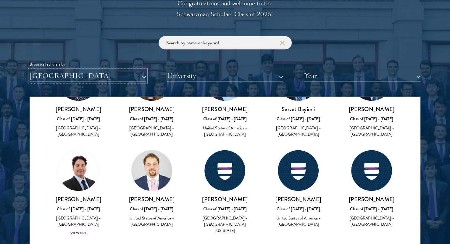
click at [69, 73] on button "[GEOGRAPHIC_DATA]" at bounding box center [88, 76] width 117 height 12
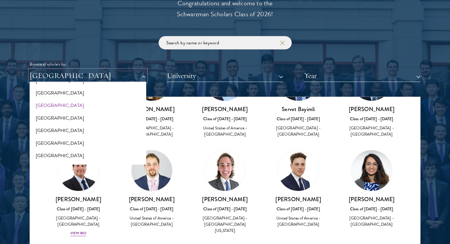
scroll to position [1223, 0]
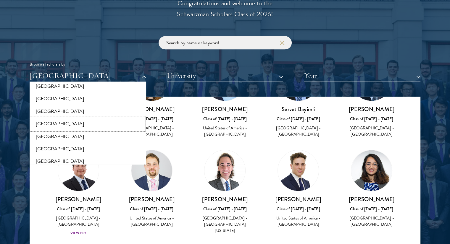
click at [58, 120] on button "[GEOGRAPHIC_DATA]" at bounding box center [87, 123] width 113 height 12
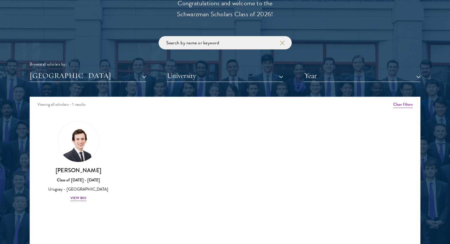
click at [61, 86] on div "Scholar Directory Congratulations and welcome to the Schwarzman Scholars Class …" at bounding box center [225, 123] width 391 height 301
click at [56, 79] on button "[GEOGRAPHIC_DATA]" at bounding box center [88, 76] width 117 height 12
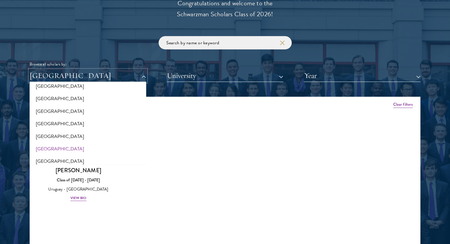
scroll to position [1232, 0]
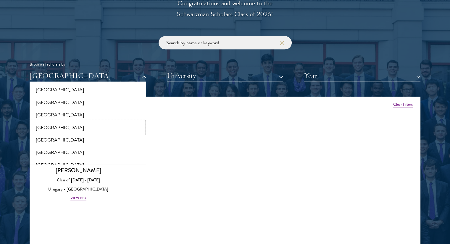
click at [50, 126] on button "[GEOGRAPHIC_DATA]" at bounding box center [87, 127] width 113 height 12
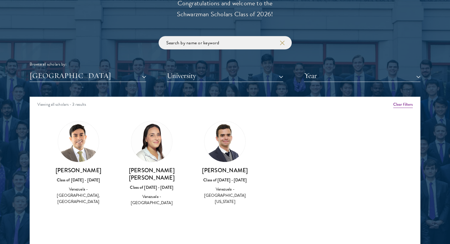
click at [67, 68] on div "Browse all scholars by: [GEOGRAPHIC_DATA] All Countries and Regions [GEOGRAPHIC…" at bounding box center [225, 59] width 391 height 46
click at [66, 65] on div "Browse all scholars by:" at bounding box center [225, 64] width 391 height 6
click at [62, 77] on button "[GEOGRAPHIC_DATA]" at bounding box center [88, 76] width 117 height 12
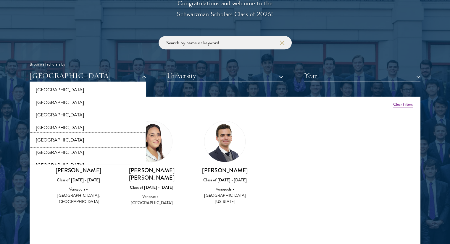
click at [63, 142] on button "[GEOGRAPHIC_DATA]" at bounding box center [87, 140] width 113 height 12
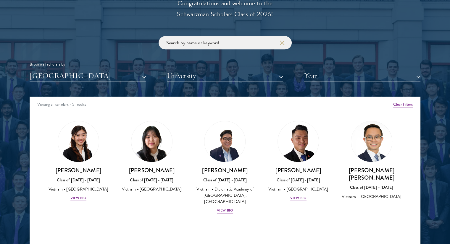
click at [65, 69] on div "Browse all scholars by: [GEOGRAPHIC_DATA] All Countries and Regions [GEOGRAPHIC…" at bounding box center [225, 59] width 391 height 46
click at [48, 80] on button "[GEOGRAPHIC_DATA]" at bounding box center [88, 76] width 117 height 12
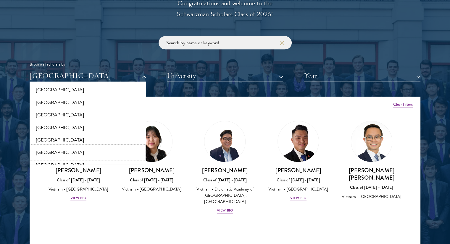
click at [53, 151] on button "[GEOGRAPHIC_DATA]" at bounding box center [87, 152] width 113 height 12
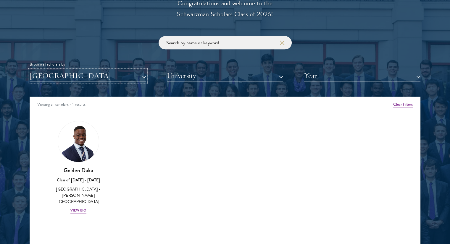
click at [63, 73] on button "[GEOGRAPHIC_DATA]" at bounding box center [88, 76] width 117 height 12
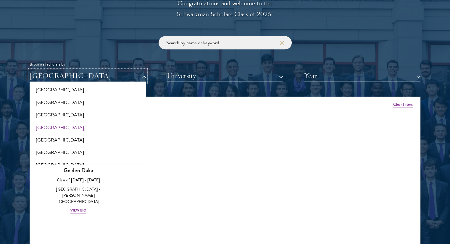
scroll to position [1240, 0]
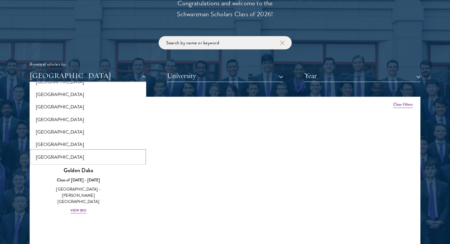
click at [53, 155] on button "[GEOGRAPHIC_DATA]" at bounding box center [87, 157] width 113 height 12
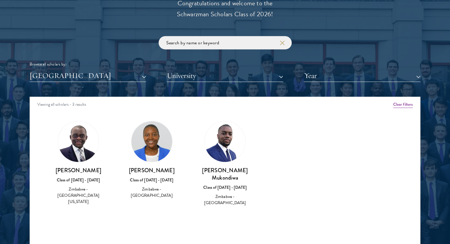
click at [117, 82] on div "Scholar Directory Congratulations and welcome to the Schwarzman Scholars Class …" at bounding box center [225, 123] width 391 height 301
